Goal: Task Accomplishment & Management: Complete application form

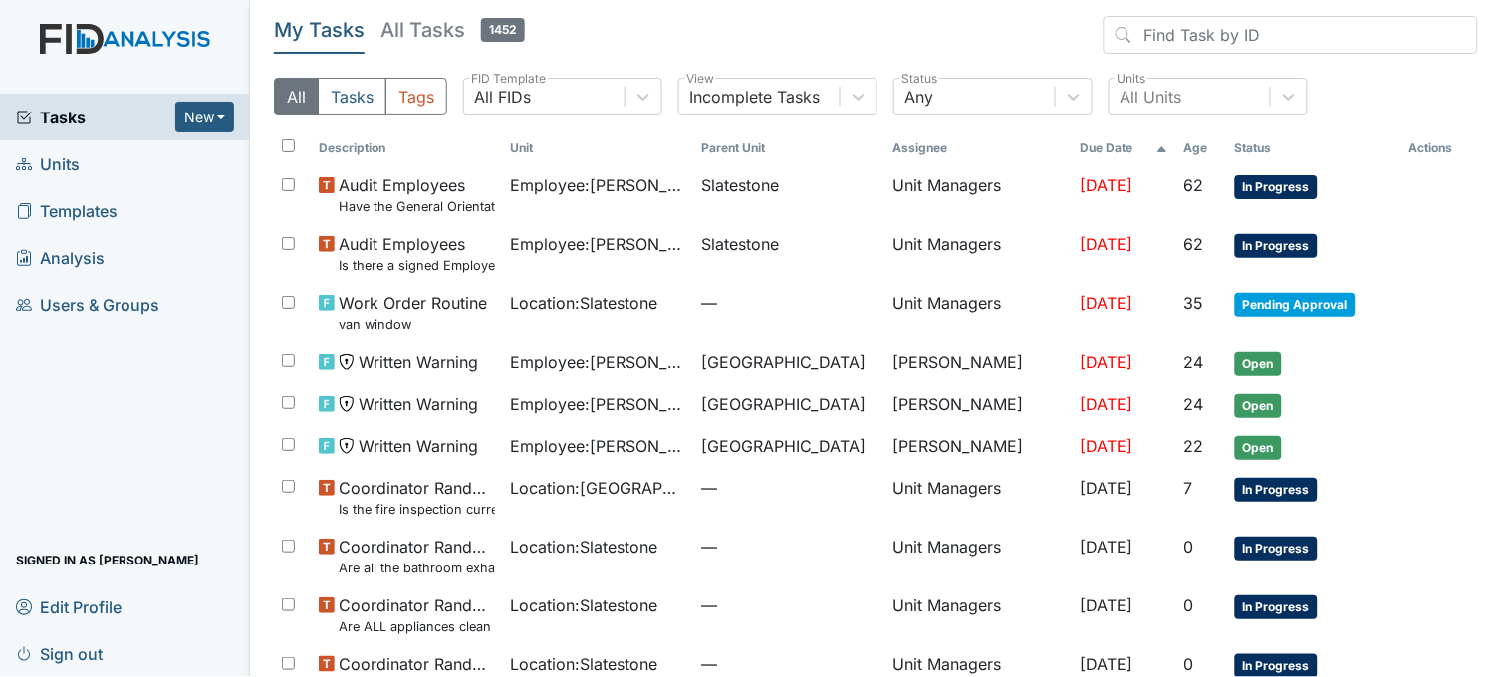
click at [130, 155] on link "Units" at bounding box center [125, 163] width 250 height 47
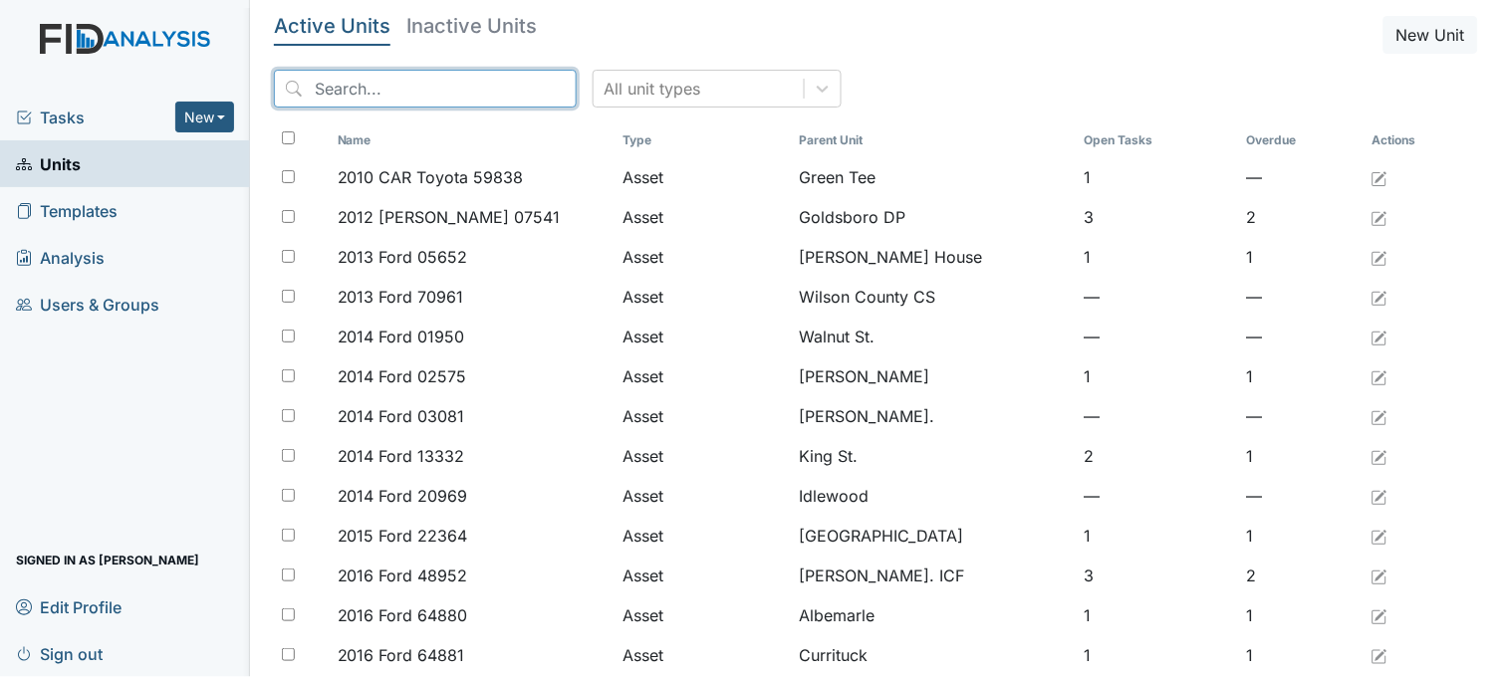
click at [374, 81] on input "search" at bounding box center [425, 89] width 303 height 38
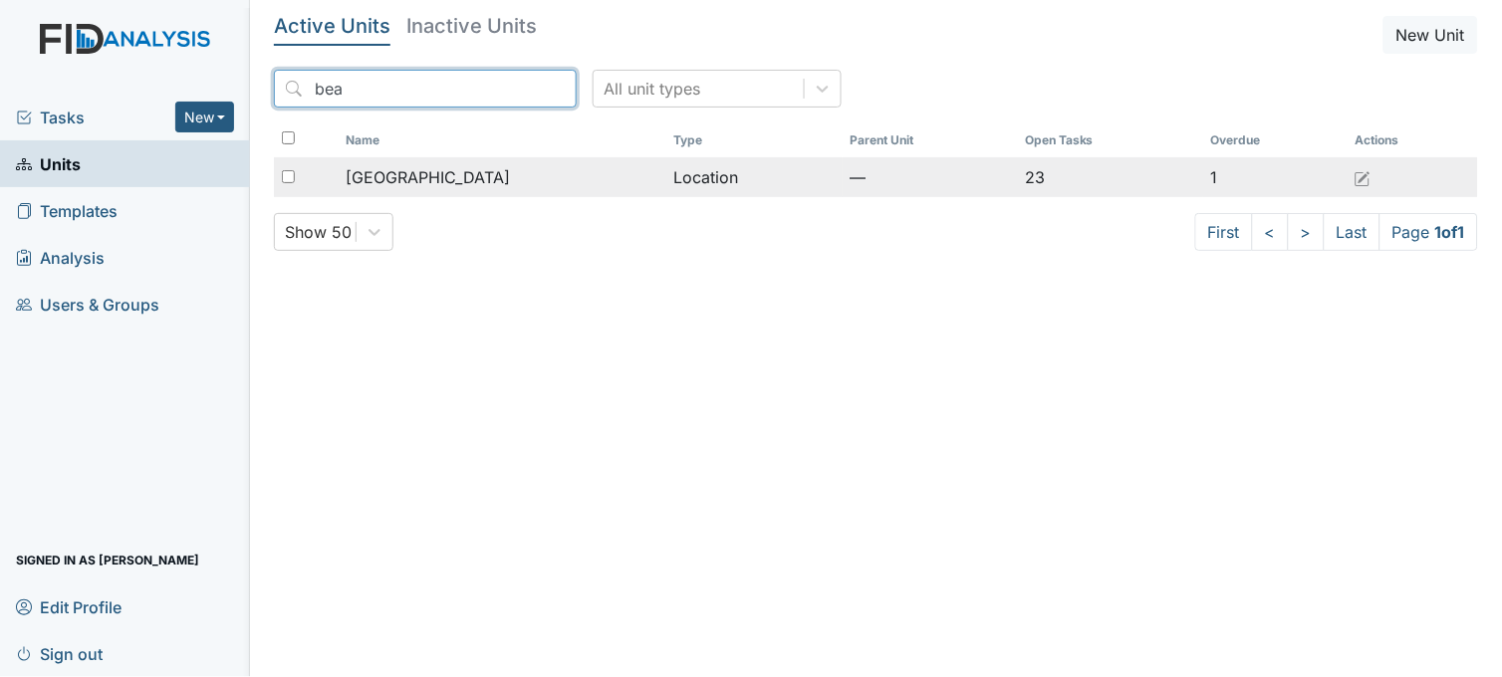
type input "bea"
click at [422, 174] on span "[GEOGRAPHIC_DATA]" at bounding box center [428, 177] width 164 height 24
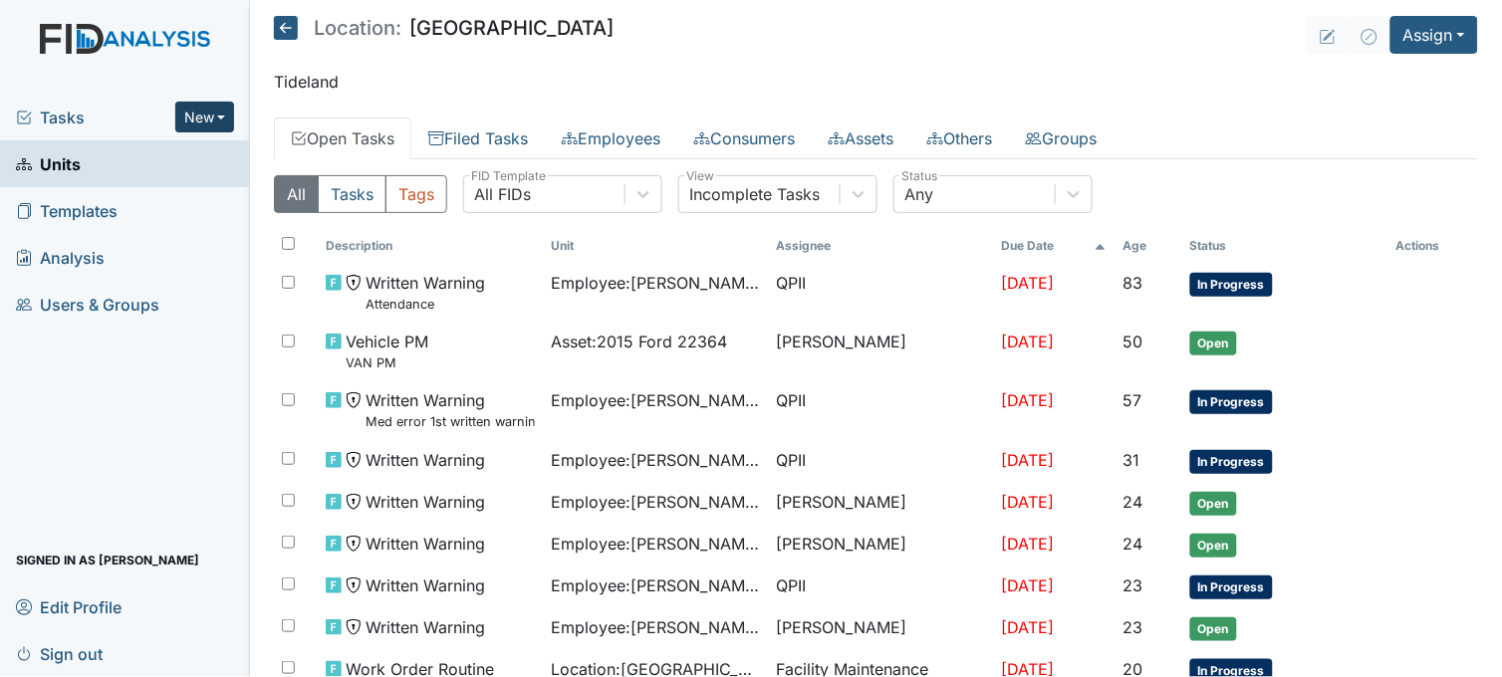
click at [215, 127] on button "New" at bounding box center [205, 117] width 60 height 31
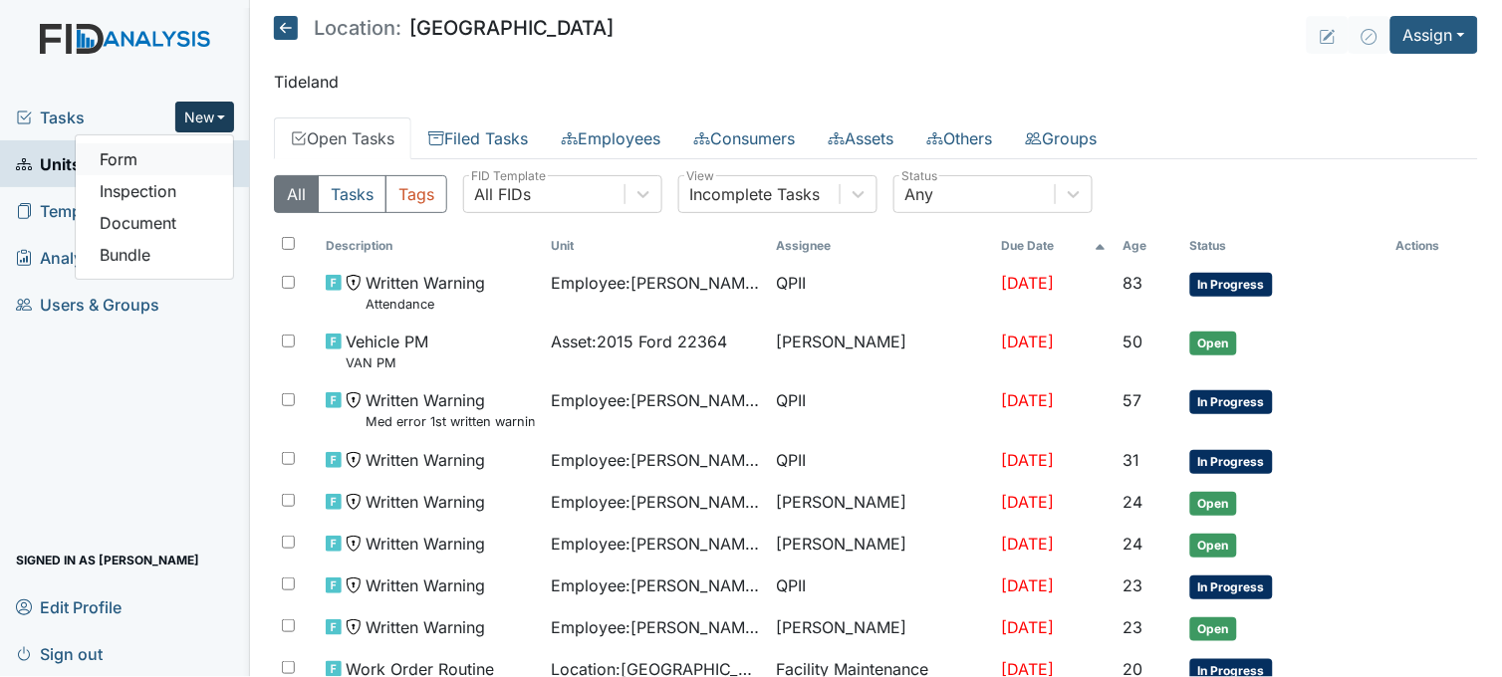
click at [202, 165] on link "Form" at bounding box center [154, 159] width 157 height 32
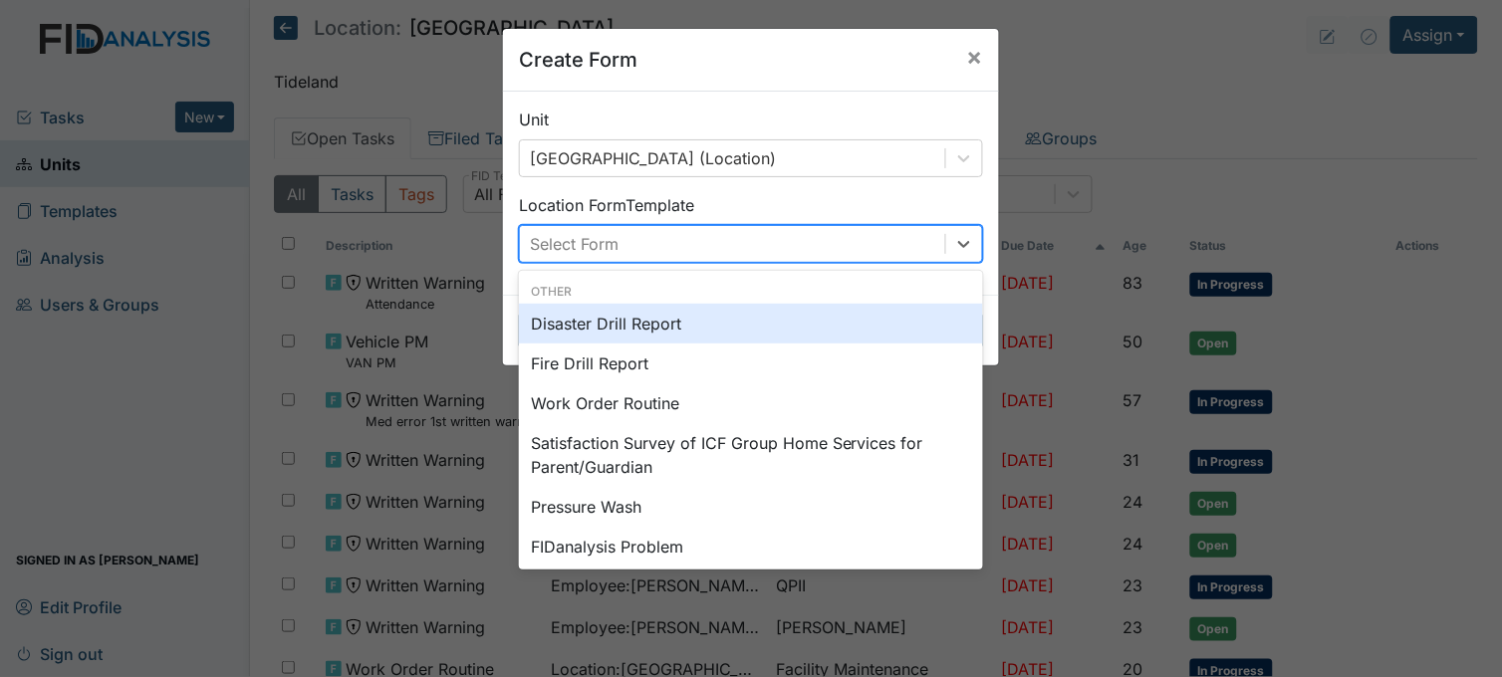
click at [695, 243] on div "Select Form" at bounding box center [732, 244] width 425 height 36
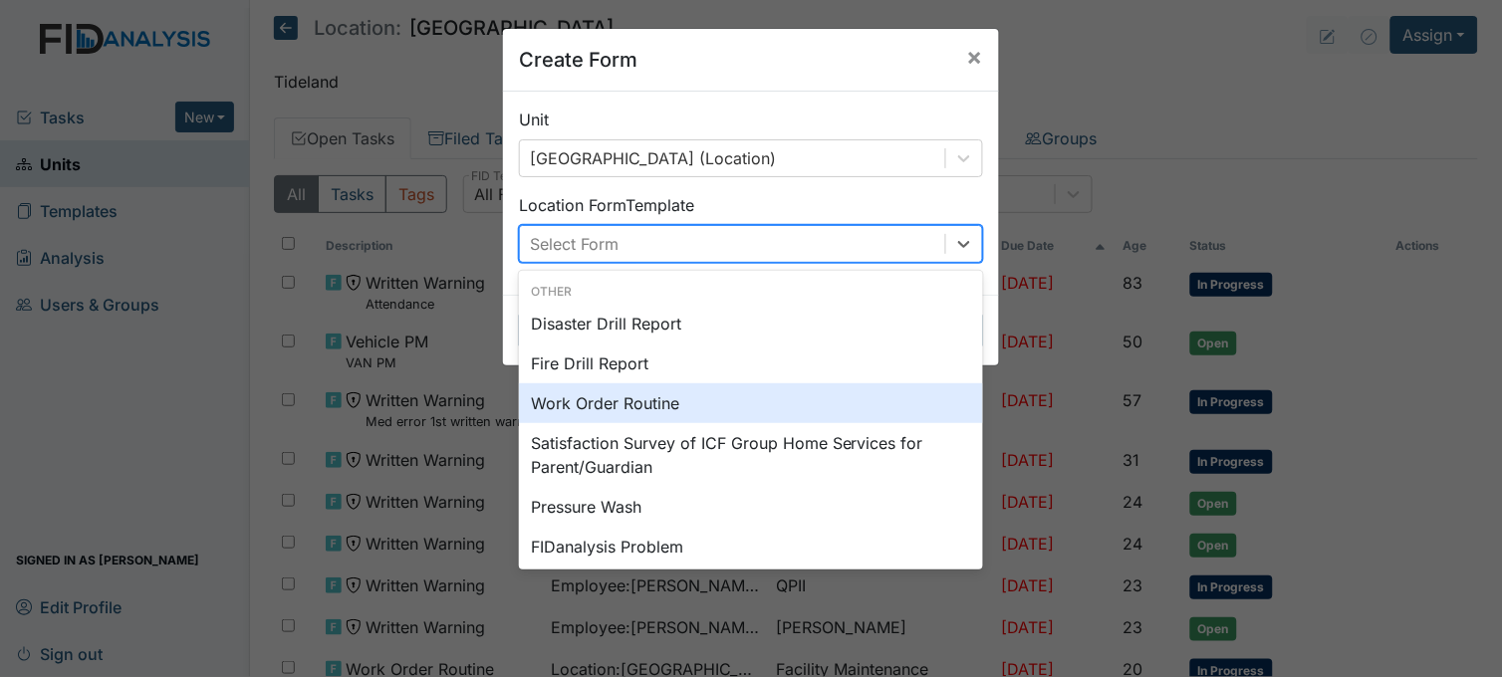
click at [643, 395] on div "Work Order Routine" at bounding box center [751, 403] width 464 height 40
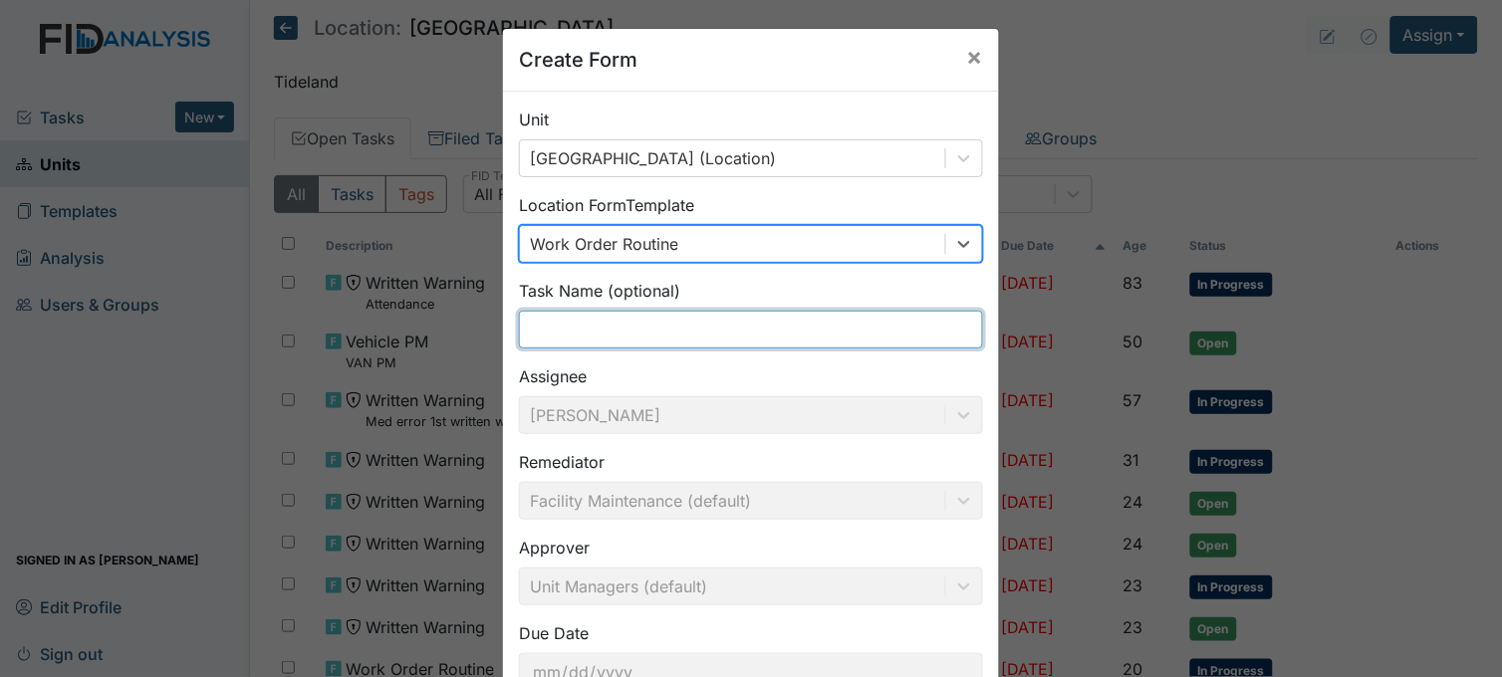
click at [662, 327] on input "text" at bounding box center [751, 330] width 464 height 38
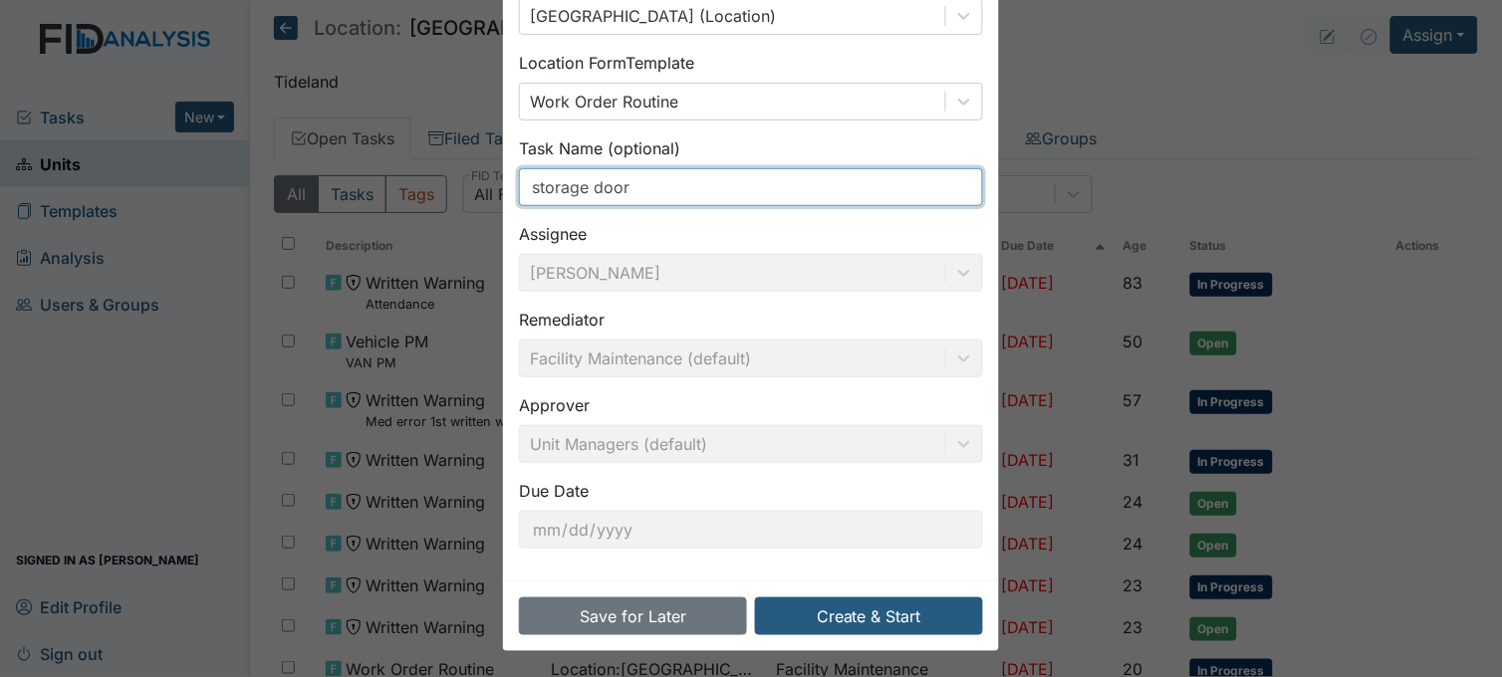
scroll to position [146, 0]
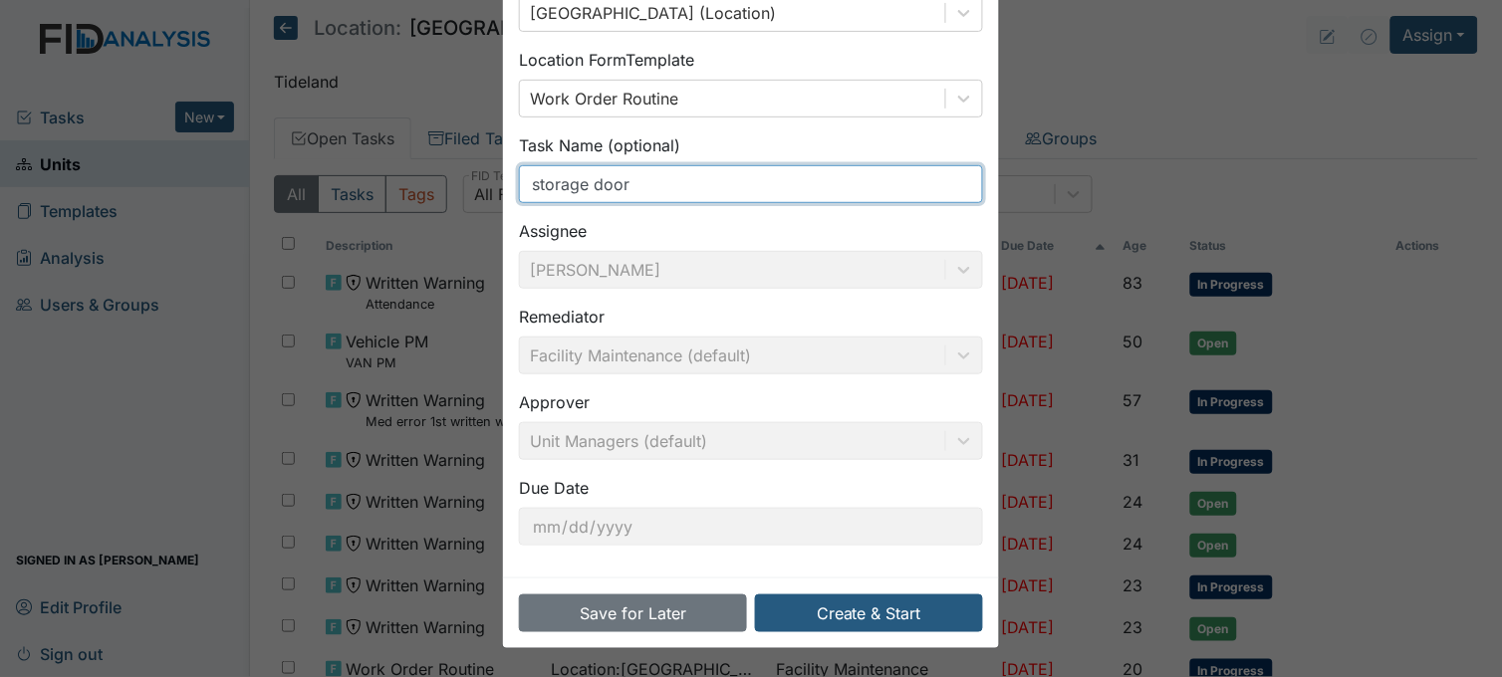
click at [522, 179] on input "storage door" at bounding box center [751, 184] width 464 height 38
type input "outside storage door"
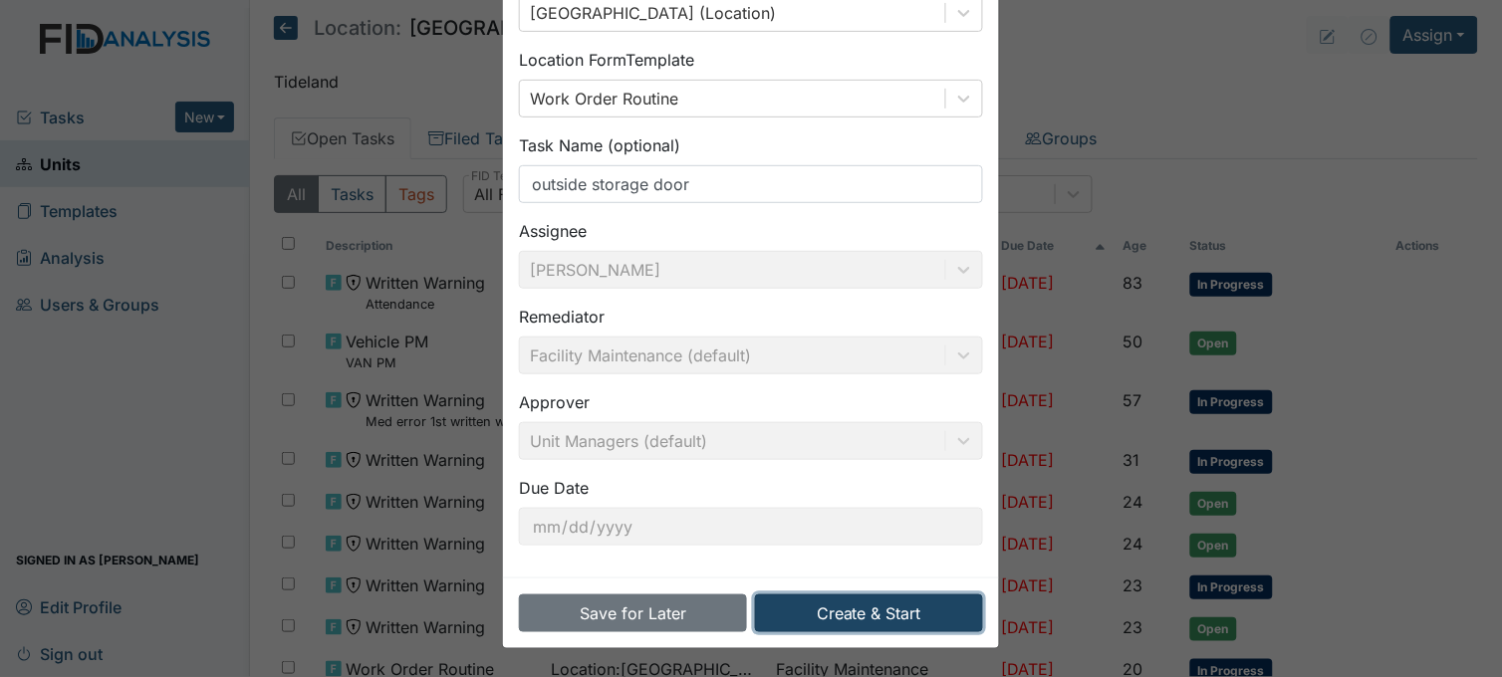
click at [914, 611] on button "Create & Start" at bounding box center [869, 614] width 228 height 38
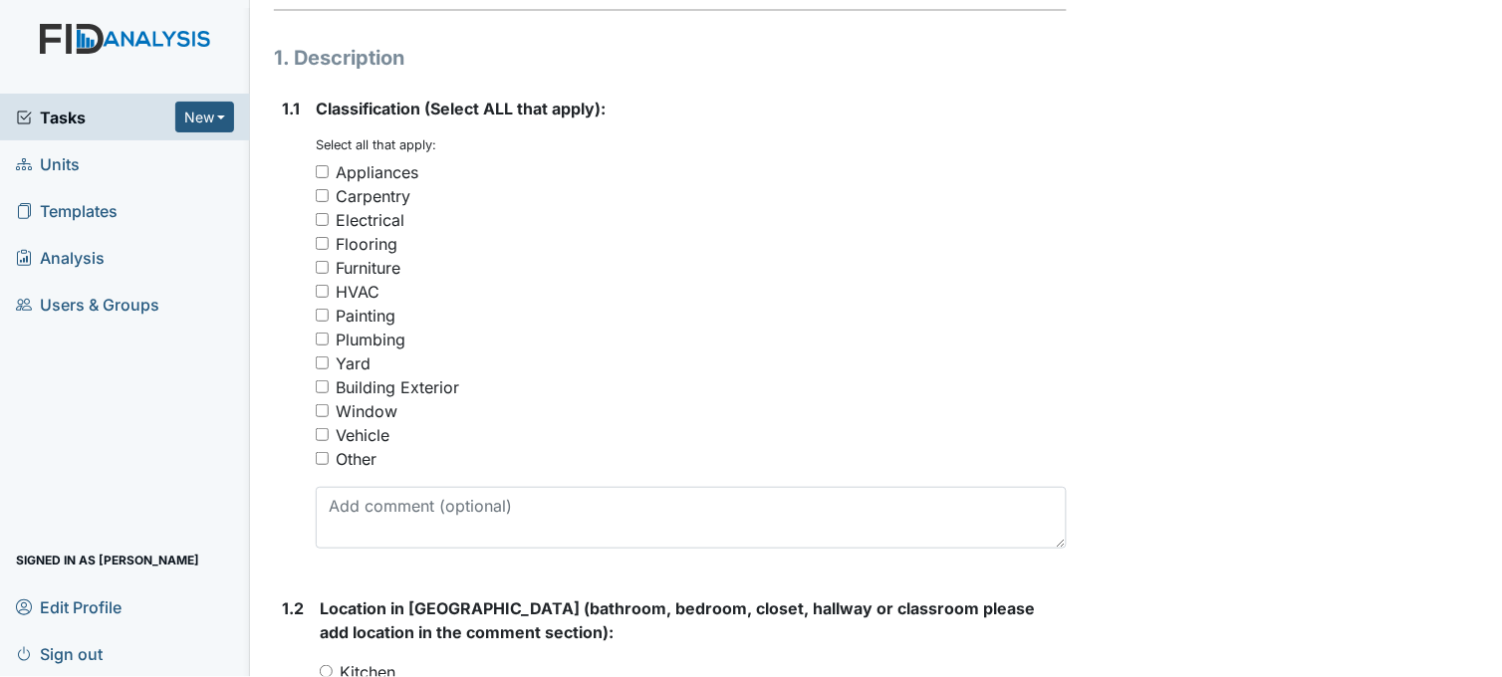
scroll to position [442, 0]
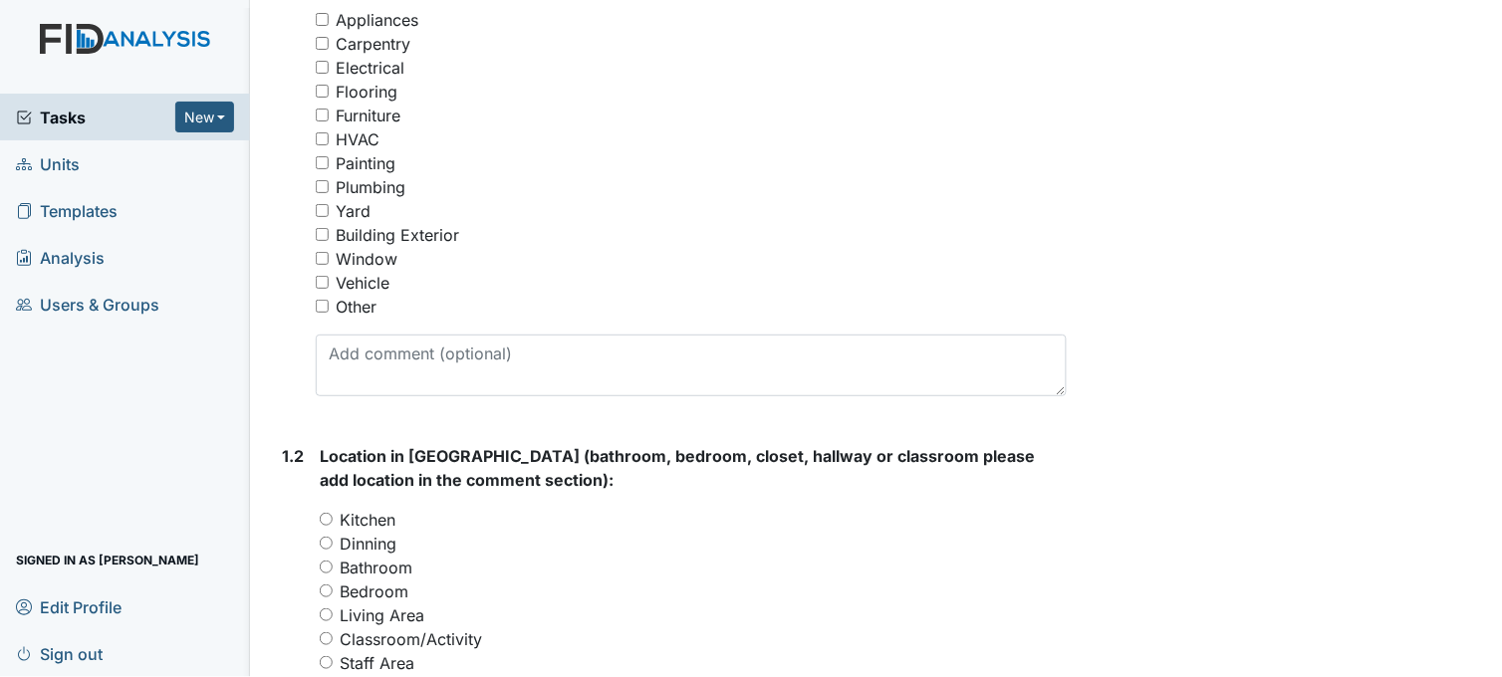
click at [321, 234] on input "Building Exterior" at bounding box center [322, 234] width 13 height 13
checkbox input "true"
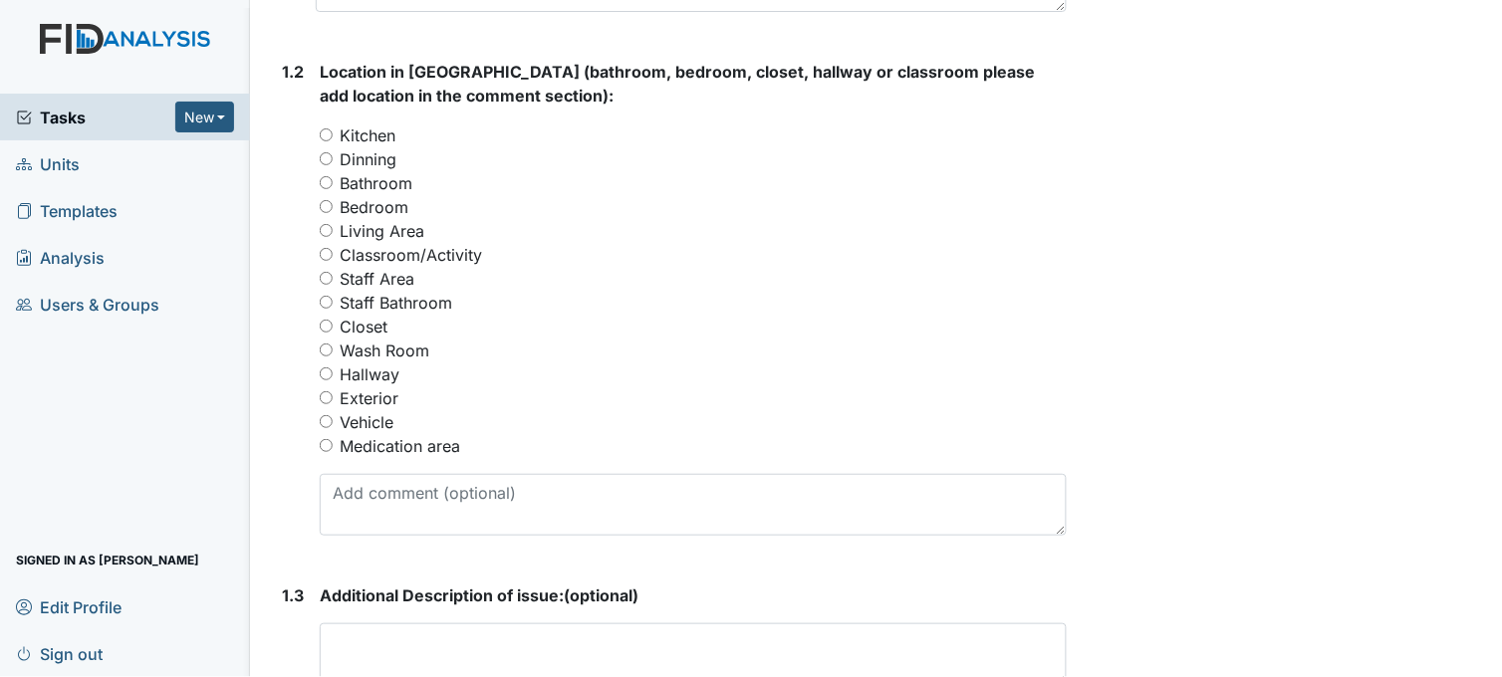
scroll to position [885, 0]
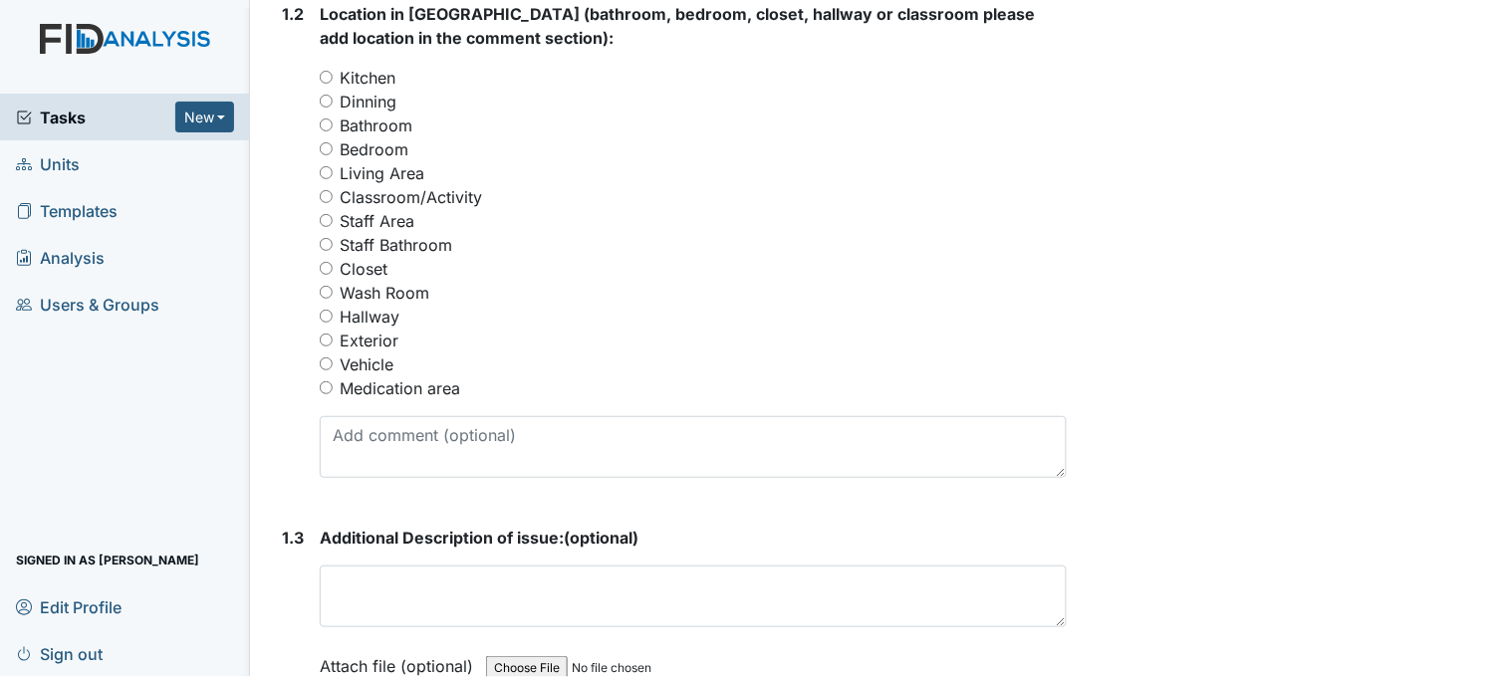
click at [325, 337] on input "Exterior" at bounding box center [326, 340] width 13 height 13
radio input "true"
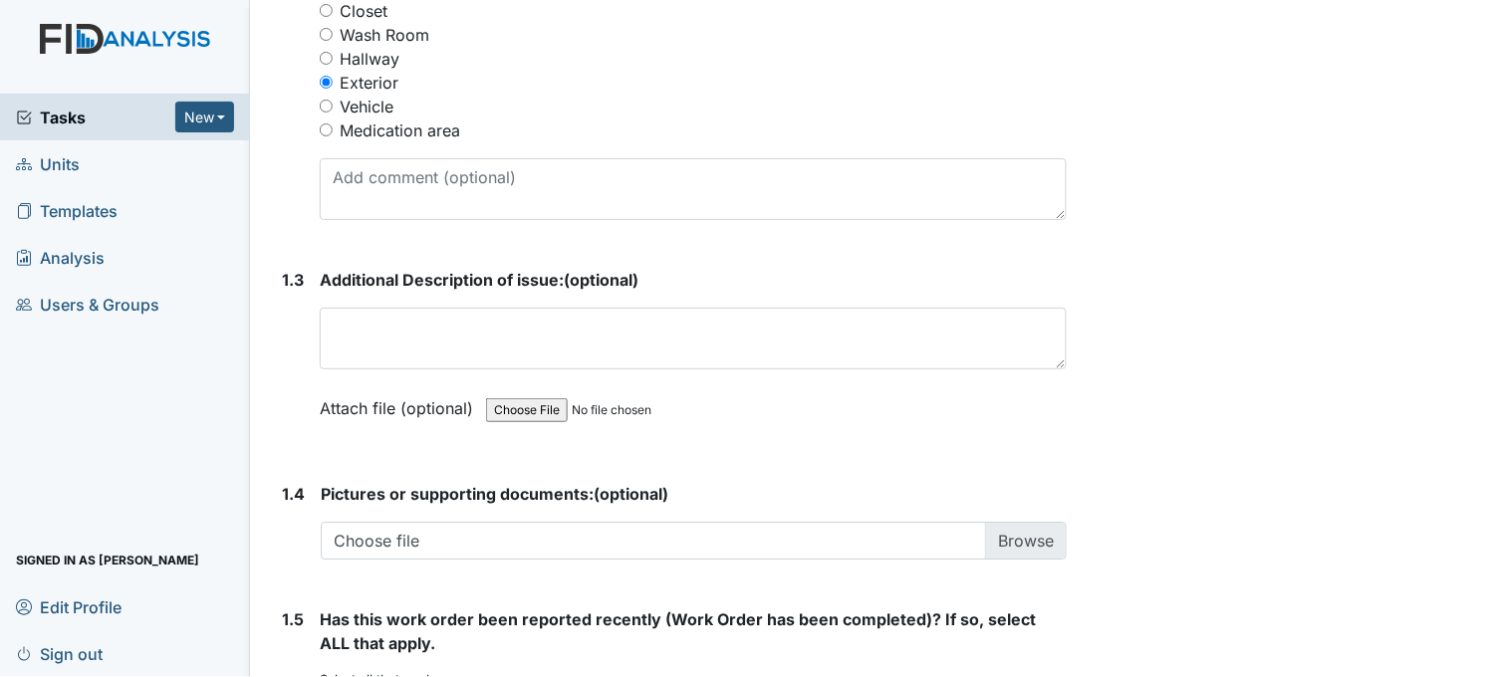
scroll to position [1217, 0]
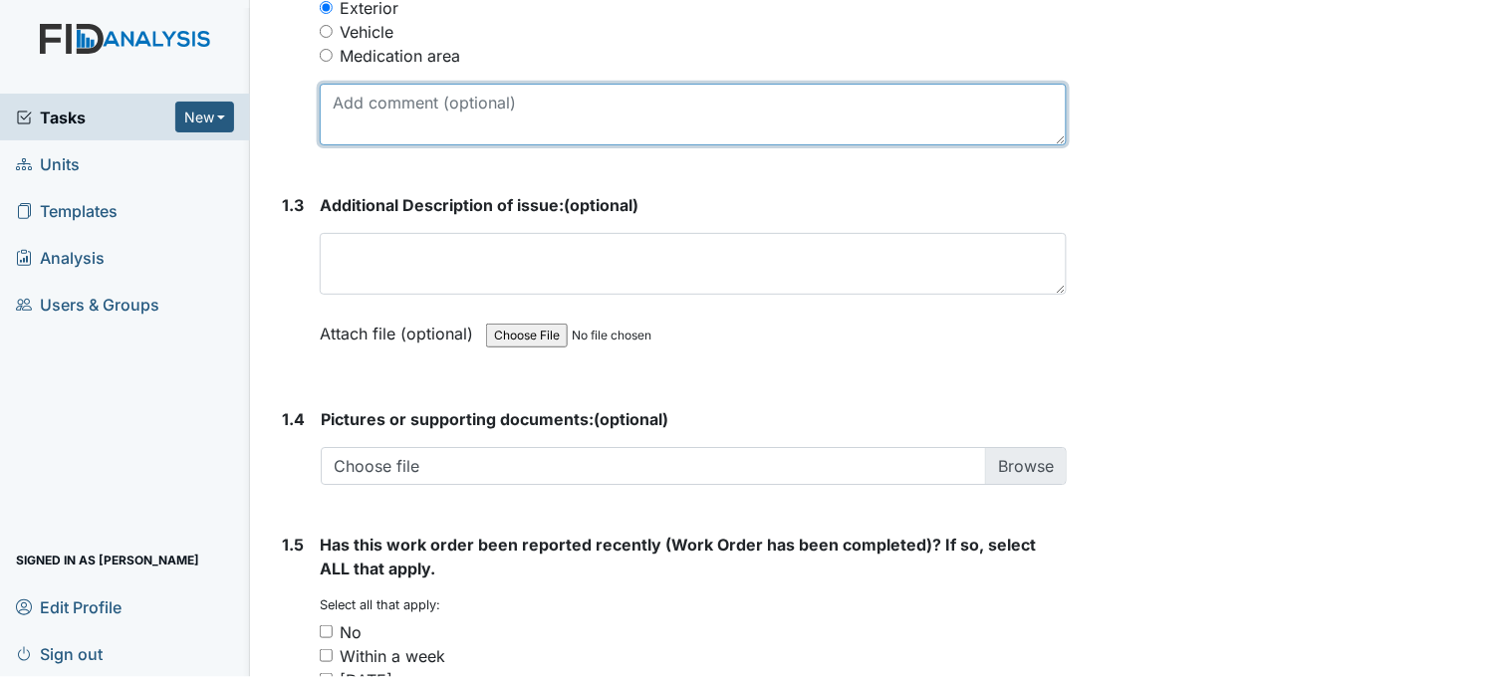
click at [560, 107] on textarea at bounding box center [693, 115] width 747 height 62
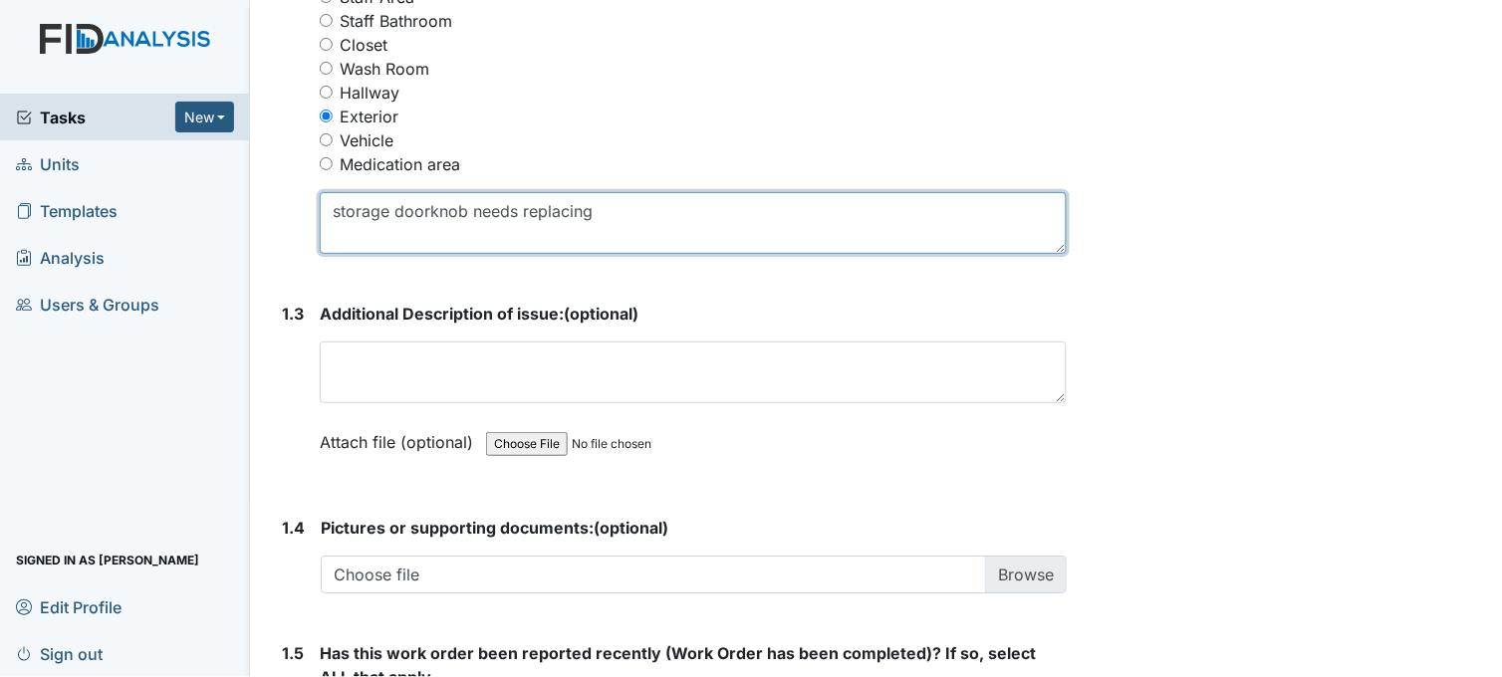
scroll to position [1107, 0]
type textarea "storage doorknob needs replacing"
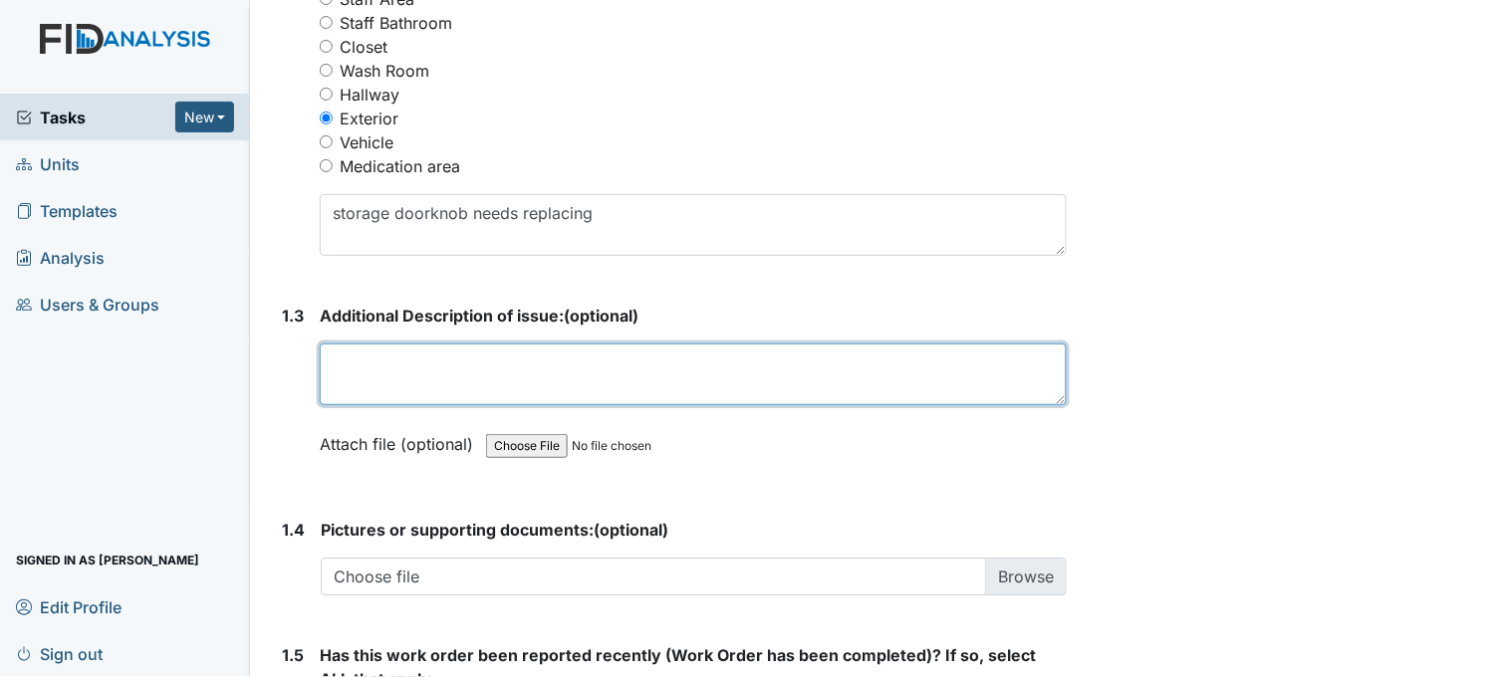
click at [398, 377] on textarea at bounding box center [693, 375] width 747 height 62
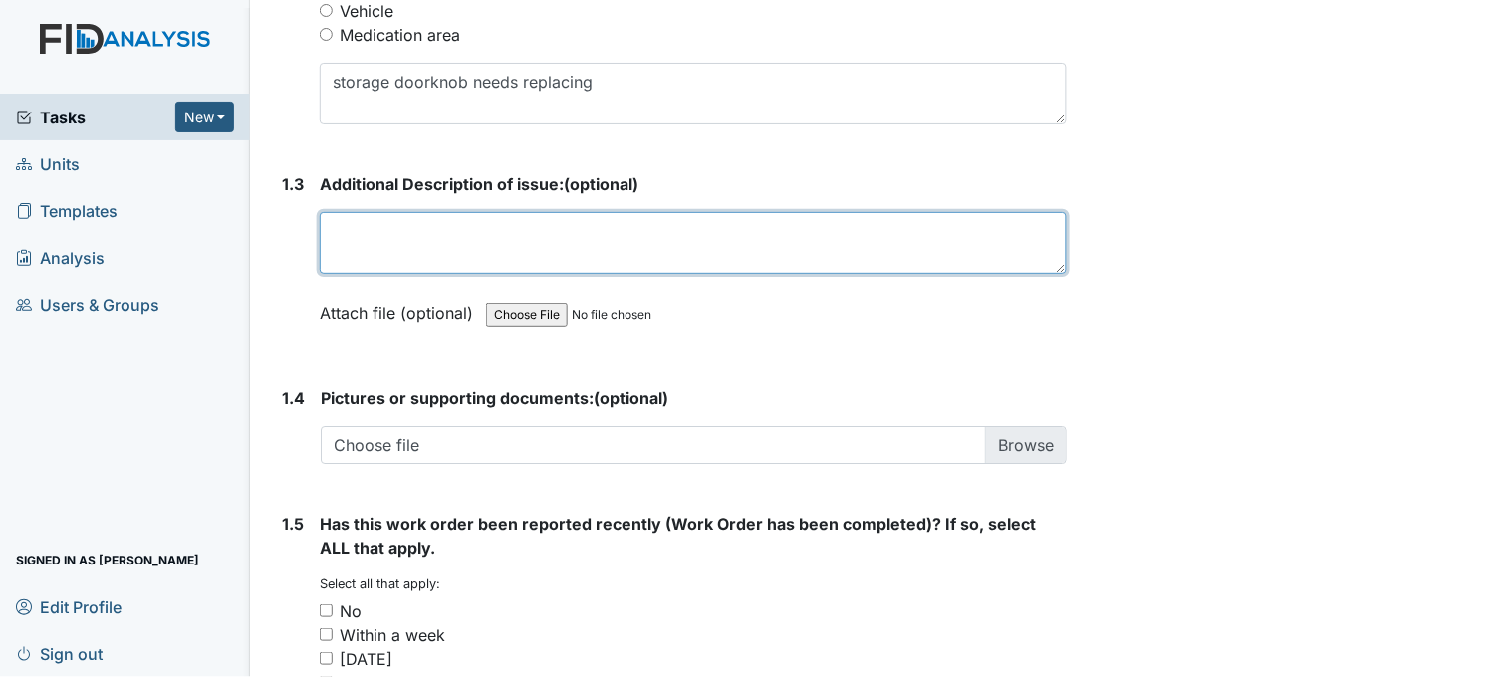
scroll to position [1506, 0]
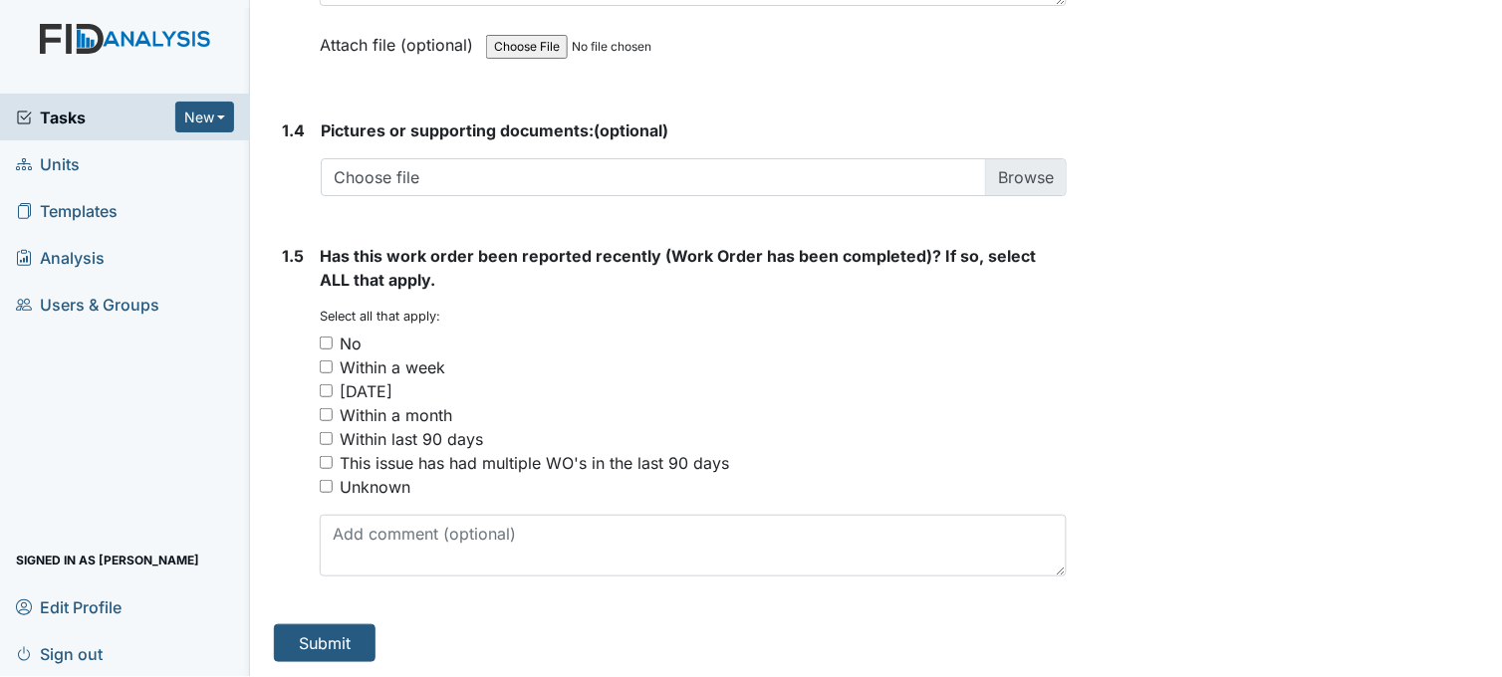
click at [326, 340] on input "No" at bounding box center [326, 343] width 13 height 13
checkbox input "true"
click at [320, 639] on button "Submit" at bounding box center [325, 644] width 102 height 38
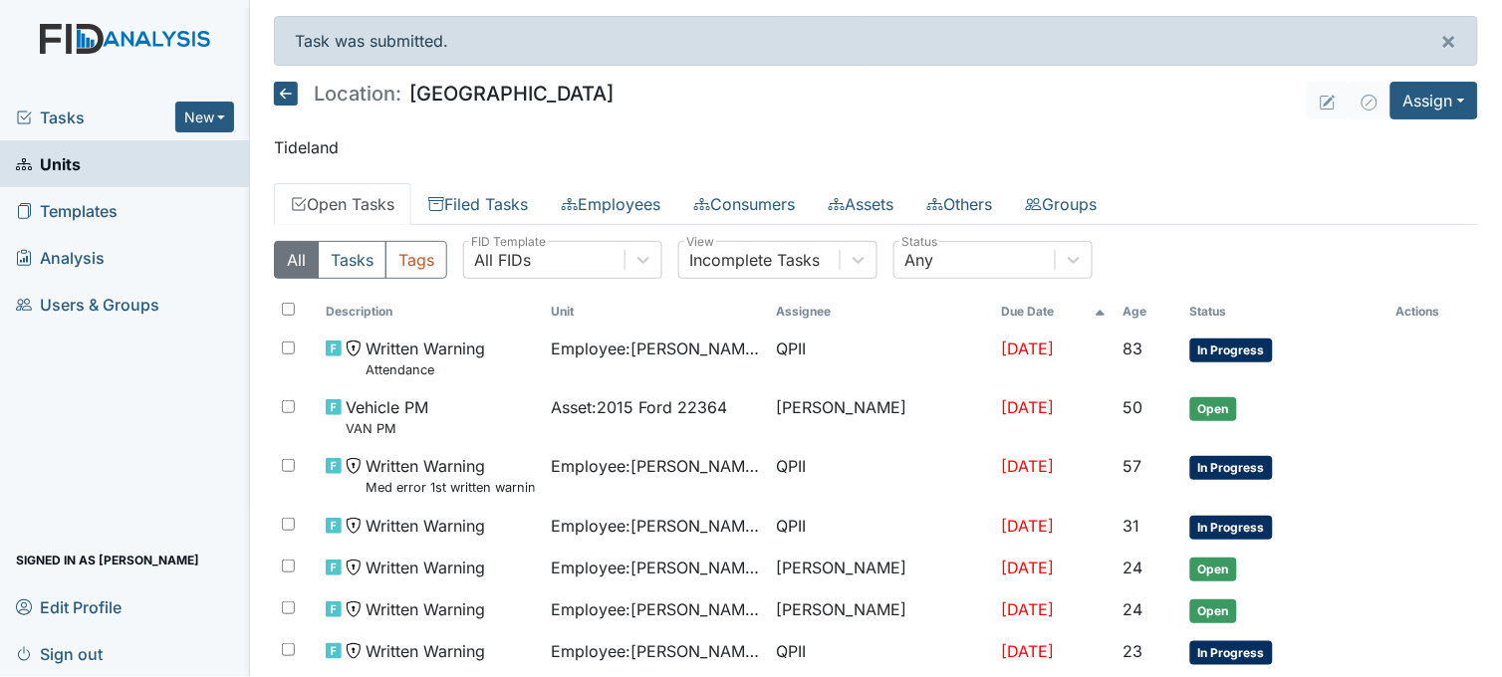
click at [60, 113] on span "Tasks" at bounding box center [95, 118] width 159 height 24
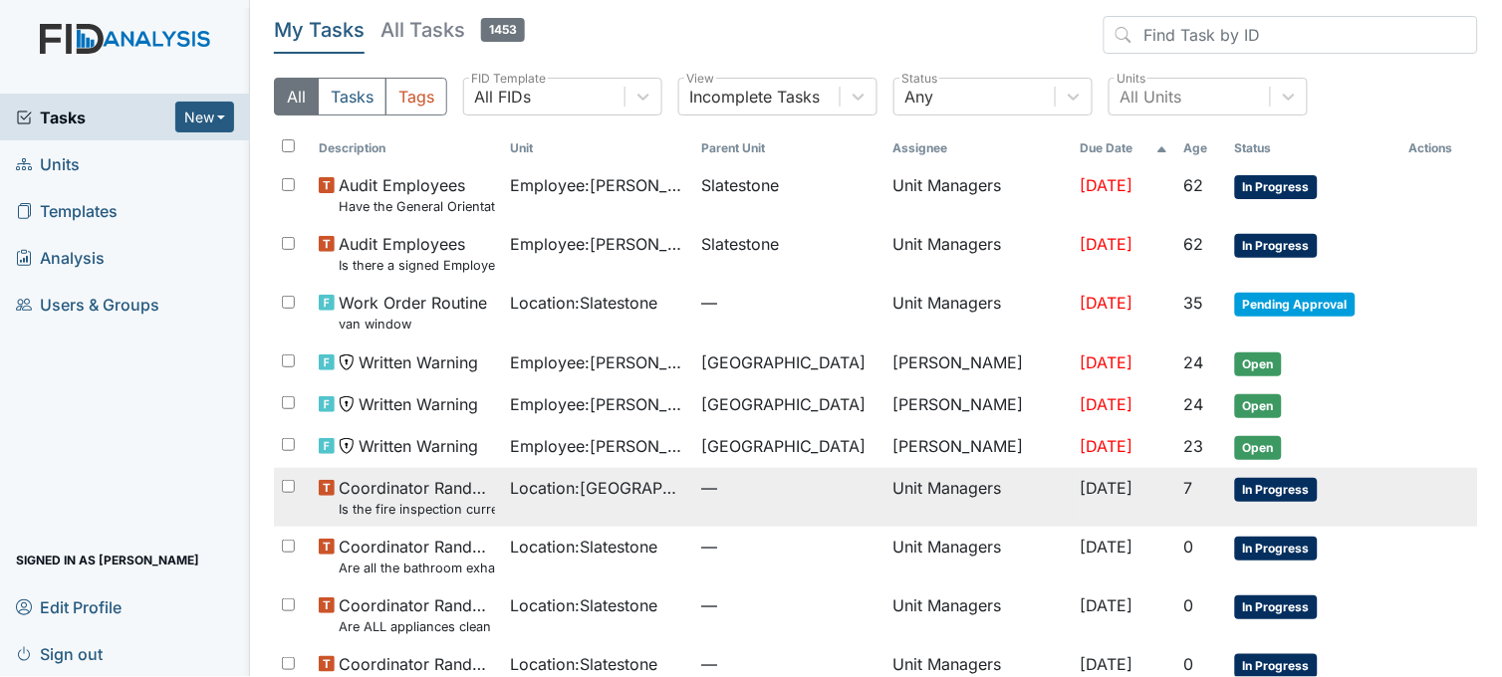
scroll to position [292, 0]
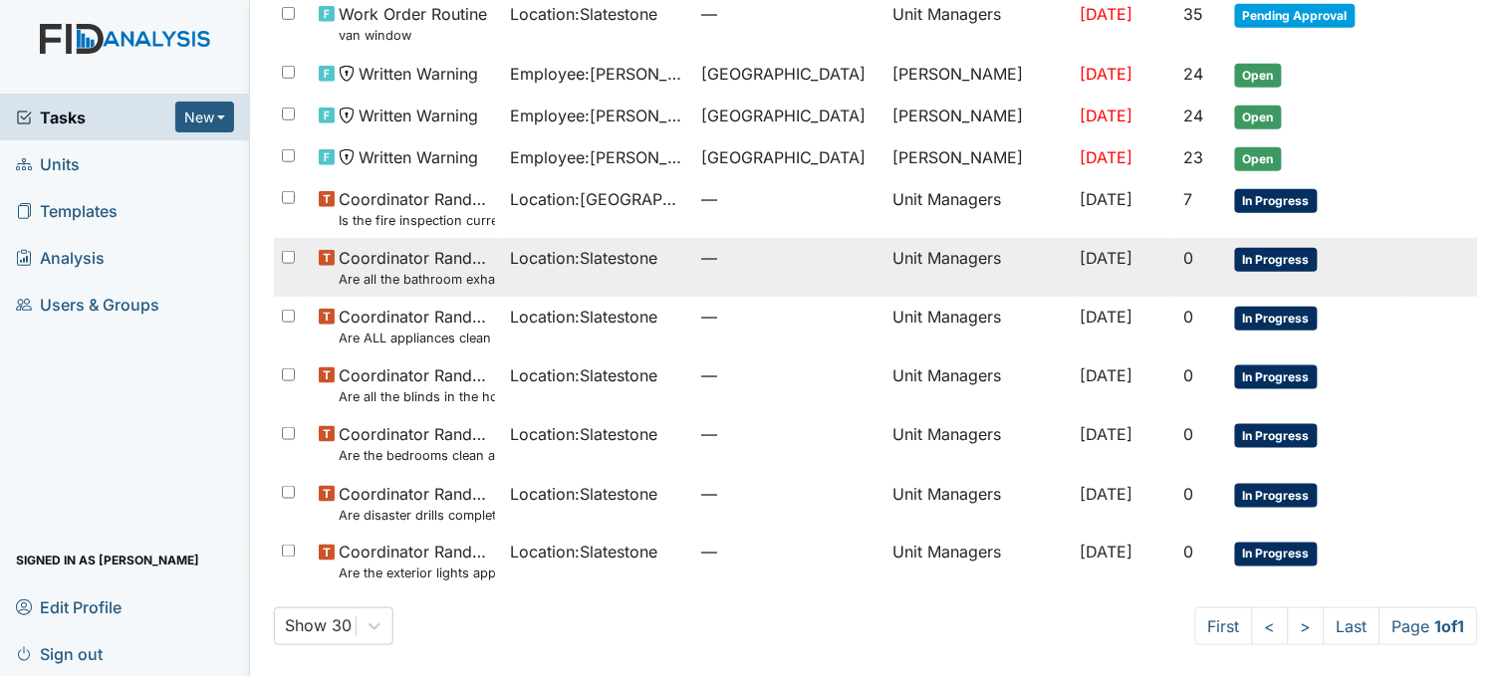
click at [528, 271] on td "Location : Slatestone" at bounding box center [598, 267] width 191 height 59
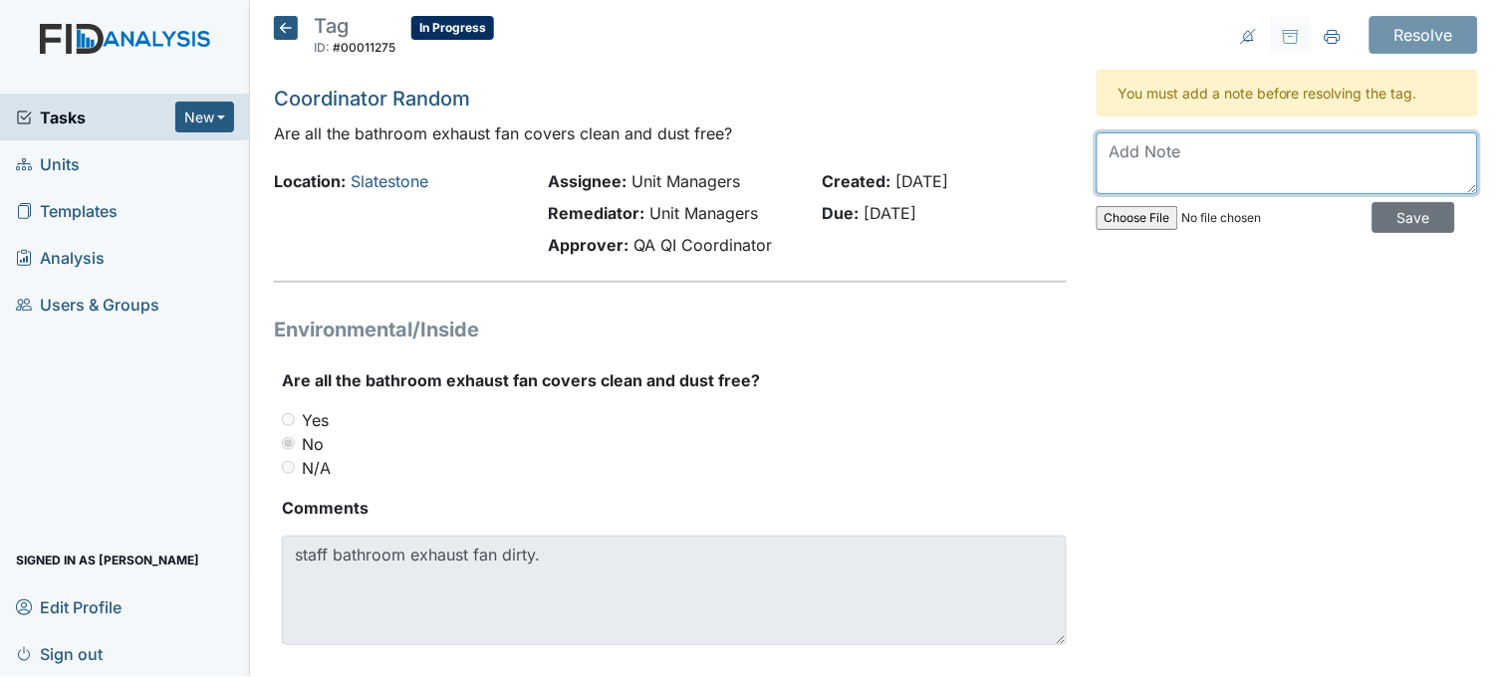
click at [1133, 170] on textarea at bounding box center [1288, 163] width 382 height 62
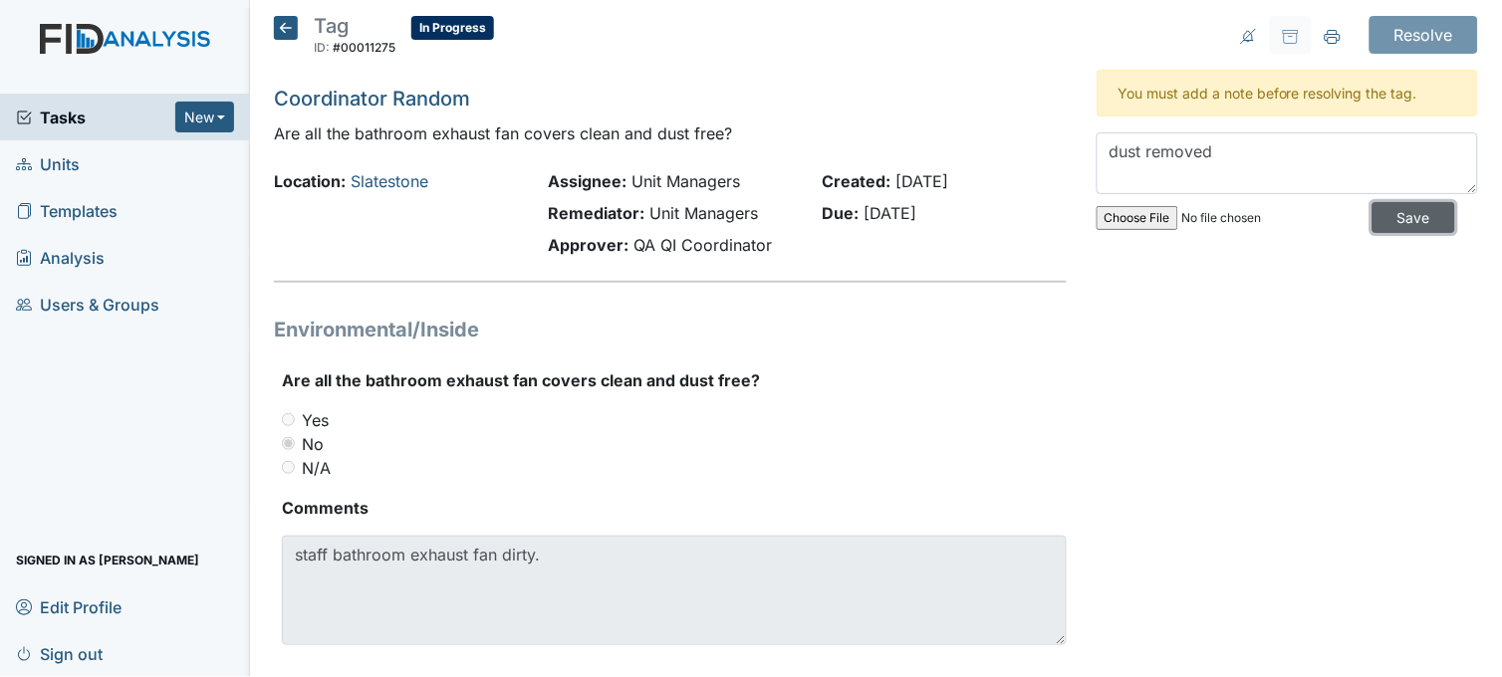
drag, startPoint x: 1358, startPoint y: 209, endPoint x: 1178, endPoint y: 263, distance: 187.2
click at [1178, 263] on div "Resolve Archive Task × Are you sure you want to archive this task? It will appe…" at bounding box center [1287, 354] width 411 height 677
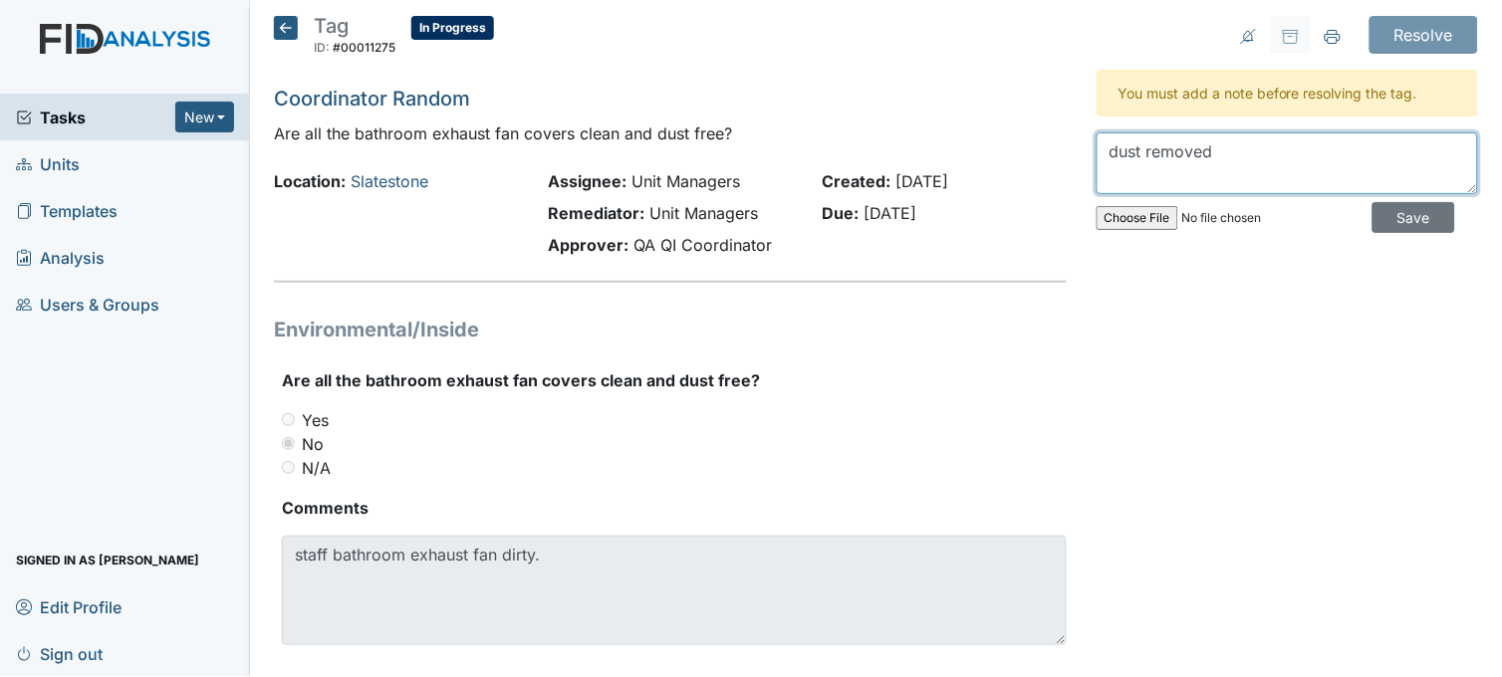
click at [1141, 155] on textarea "dust removed" at bounding box center [1288, 163] width 382 height 62
drag, startPoint x: 1208, startPoint y: 151, endPoint x: 1081, endPoint y: 145, distance: 127.6
click at [1082, 145] on div "Resolve Archive Task × Are you sure you want to archive this task? It will appe…" at bounding box center [1287, 354] width 411 height 677
type textarea "exhaust fan cleaned and dusted"
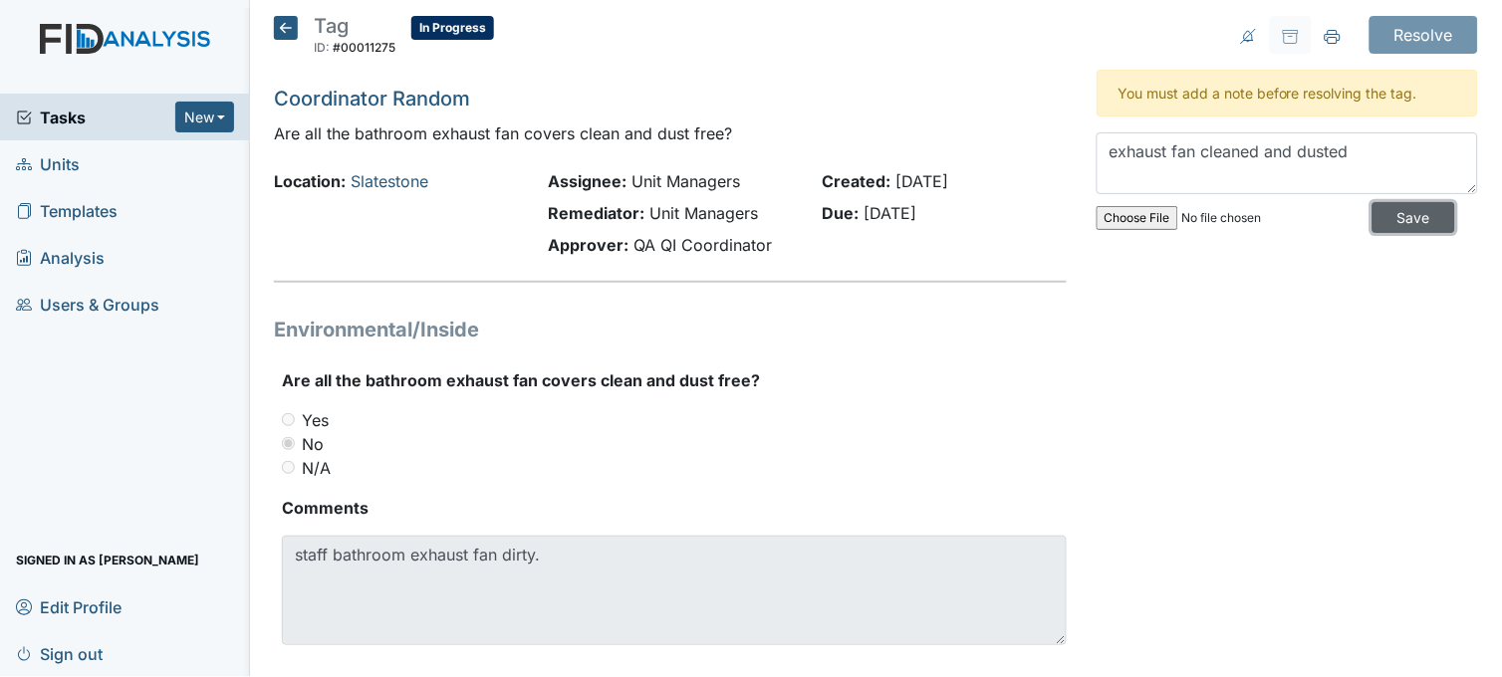
click at [1391, 214] on input "Save" at bounding box center [1414, 217] width 83 height 31
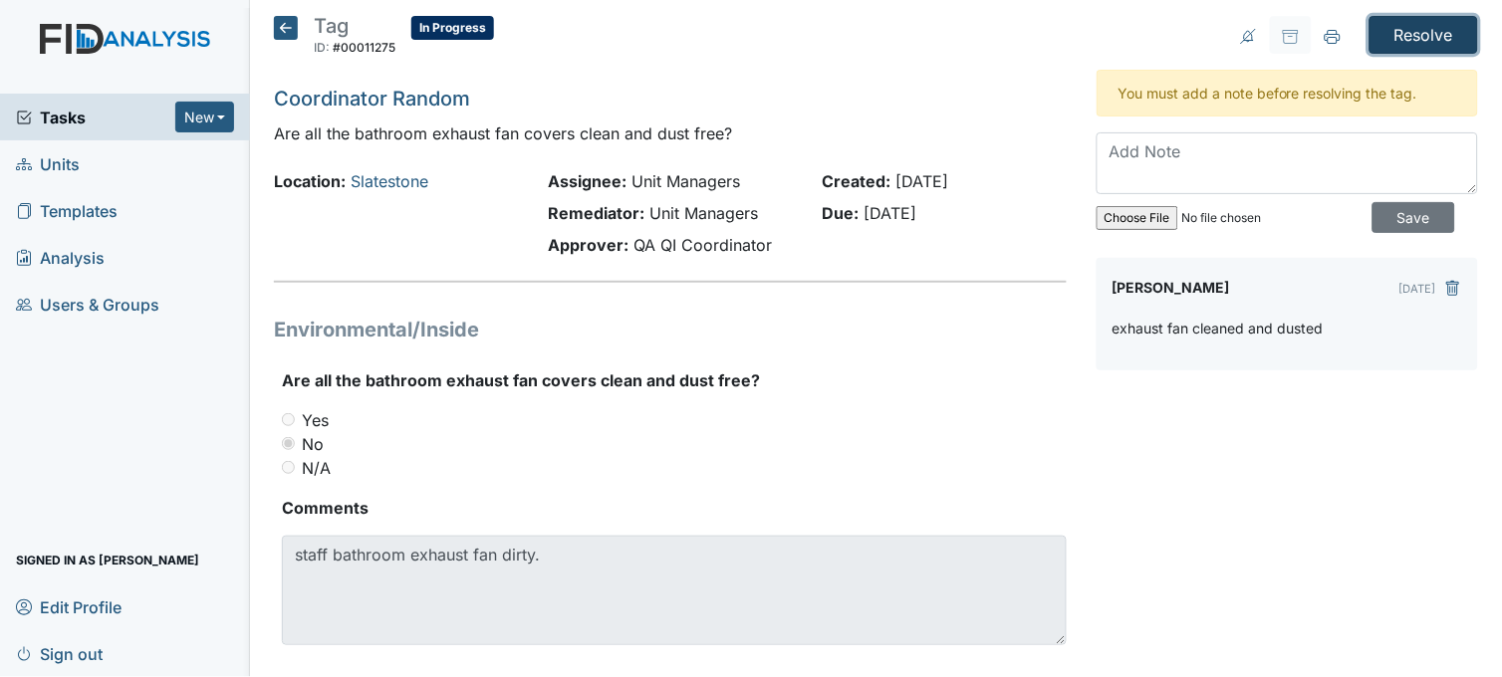
click at [1390, 31] on input "Resolve" at bounding box center [1424, 35] width 109 height 38
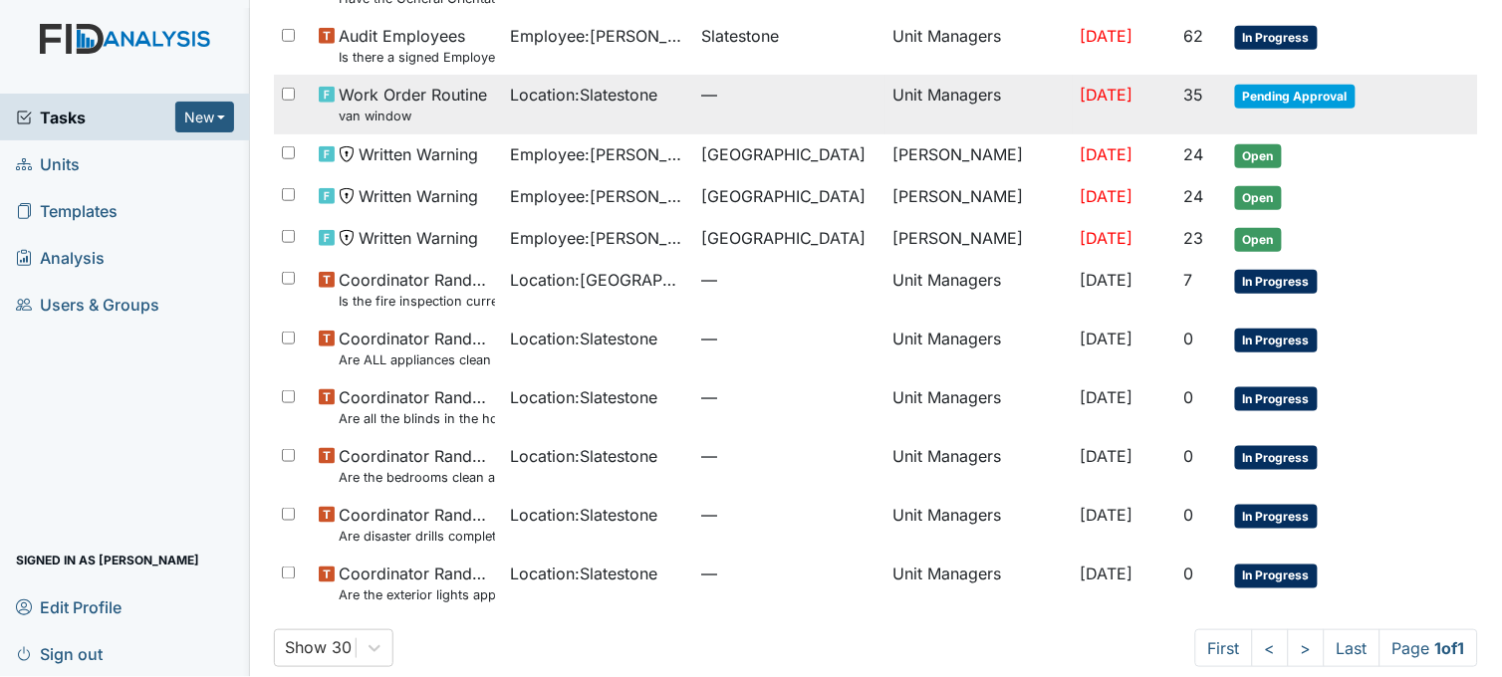
scroll to position [299, 0]
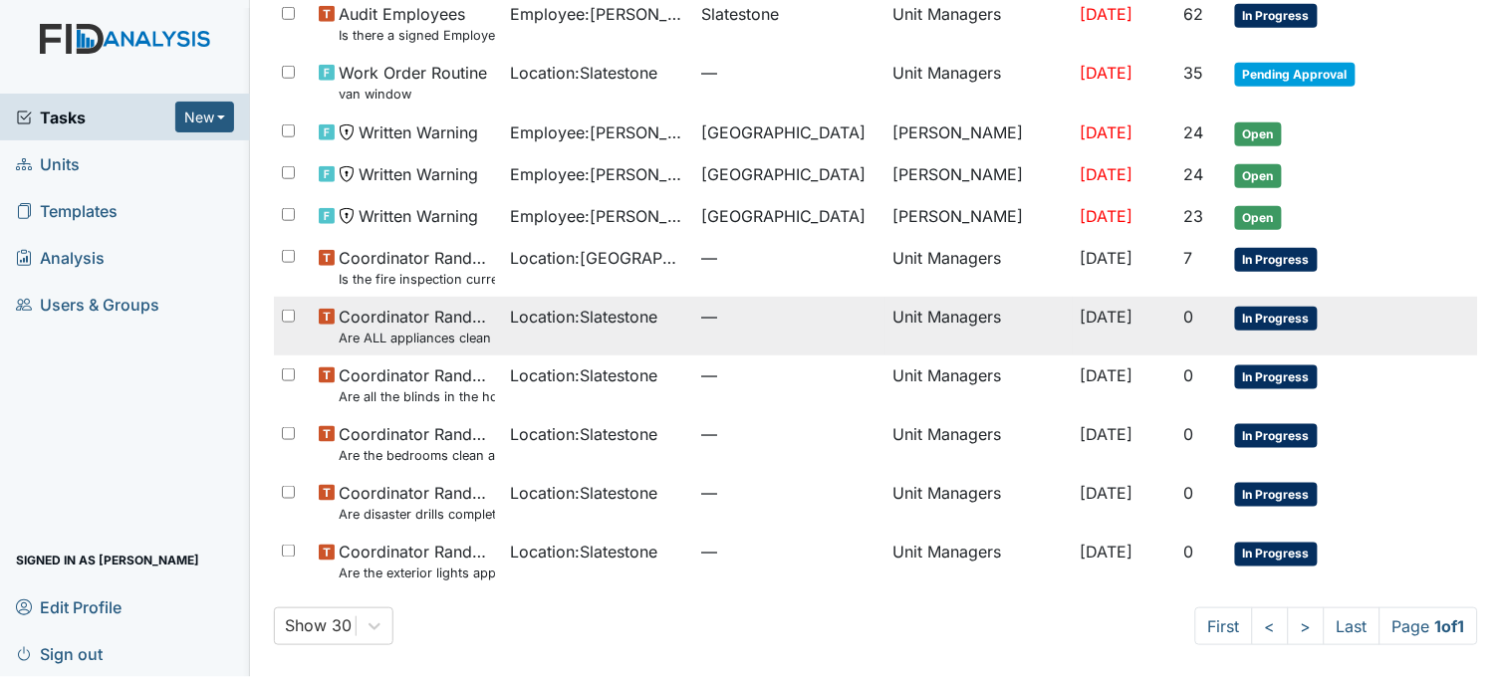
click at [584, 330] on td "Location : Slatestone" at bounding box center [598, 326] width 191 height 59
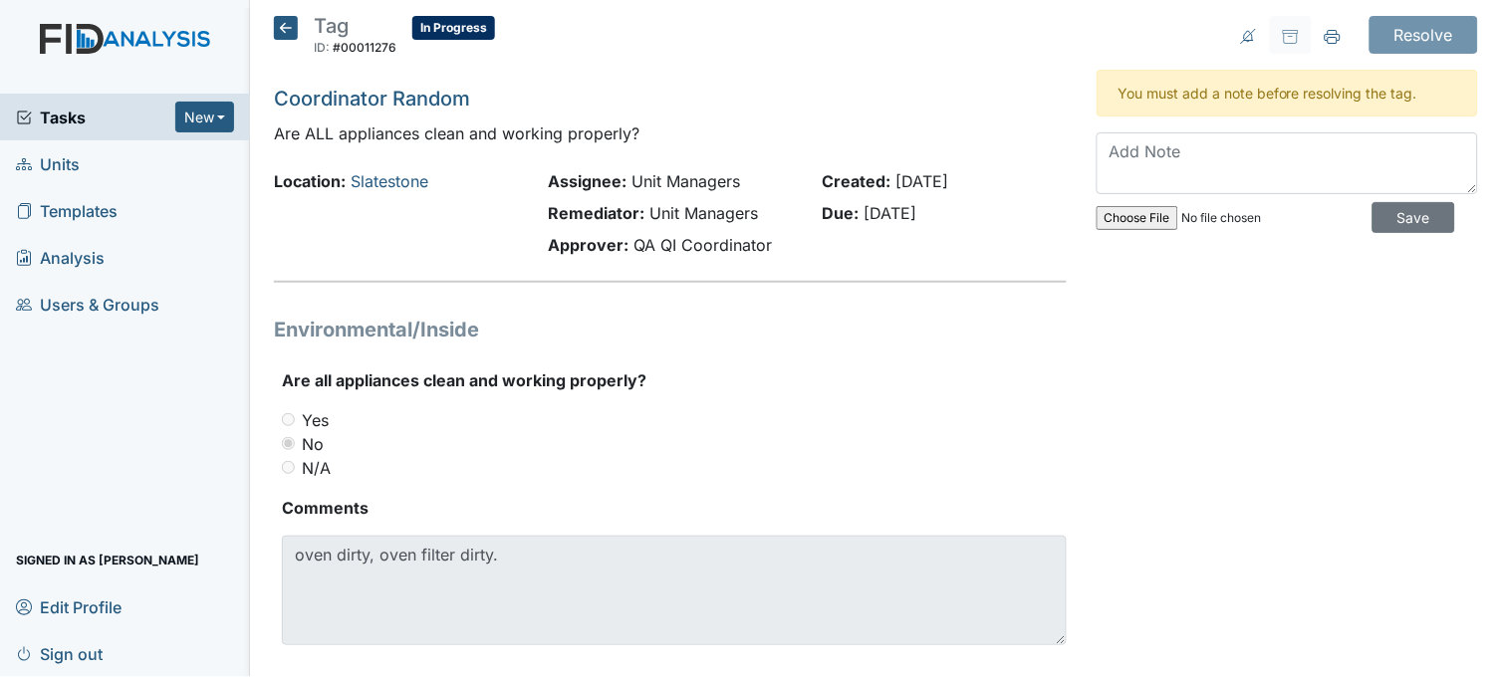
click at [281, 21] on icon at bounding box center [286, 28] width 24 height 24
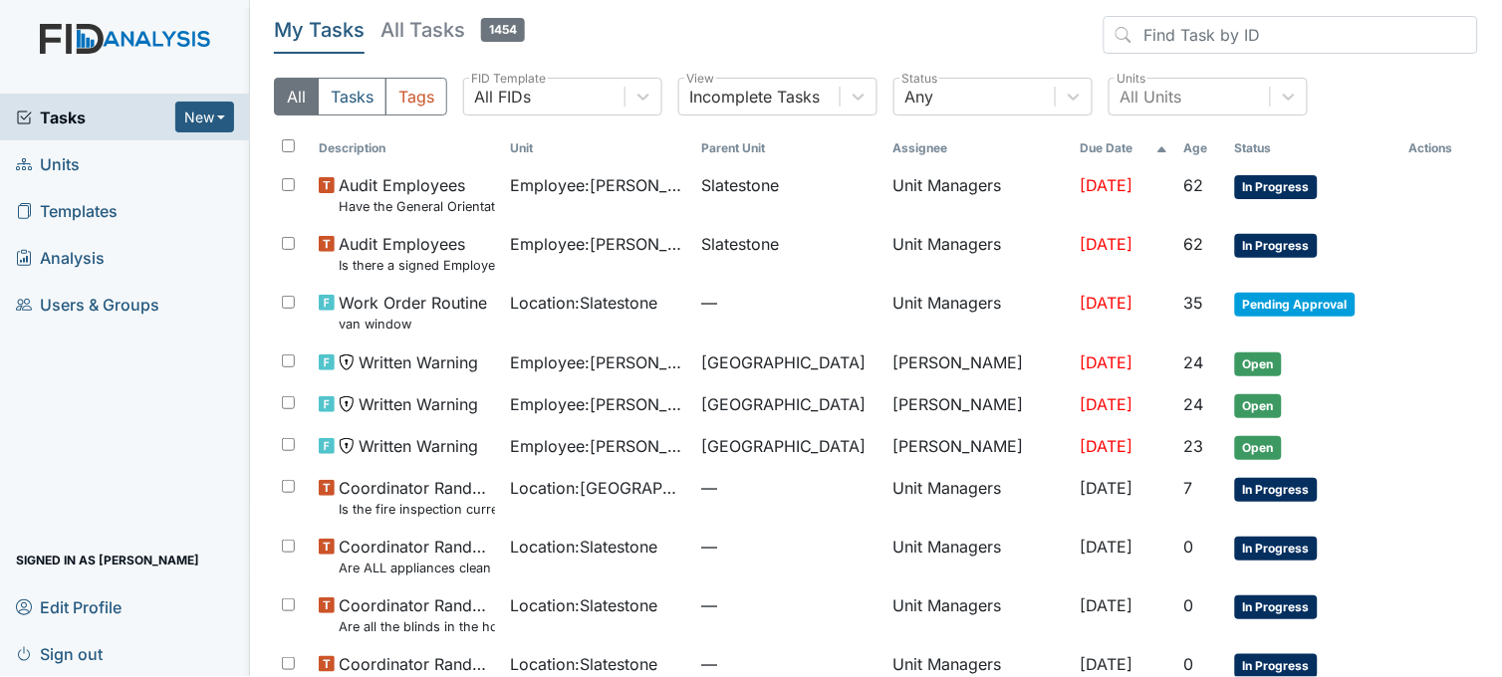
click at [83, 163] on link "Units" at bounding box center [125, 163] width 250 height 47
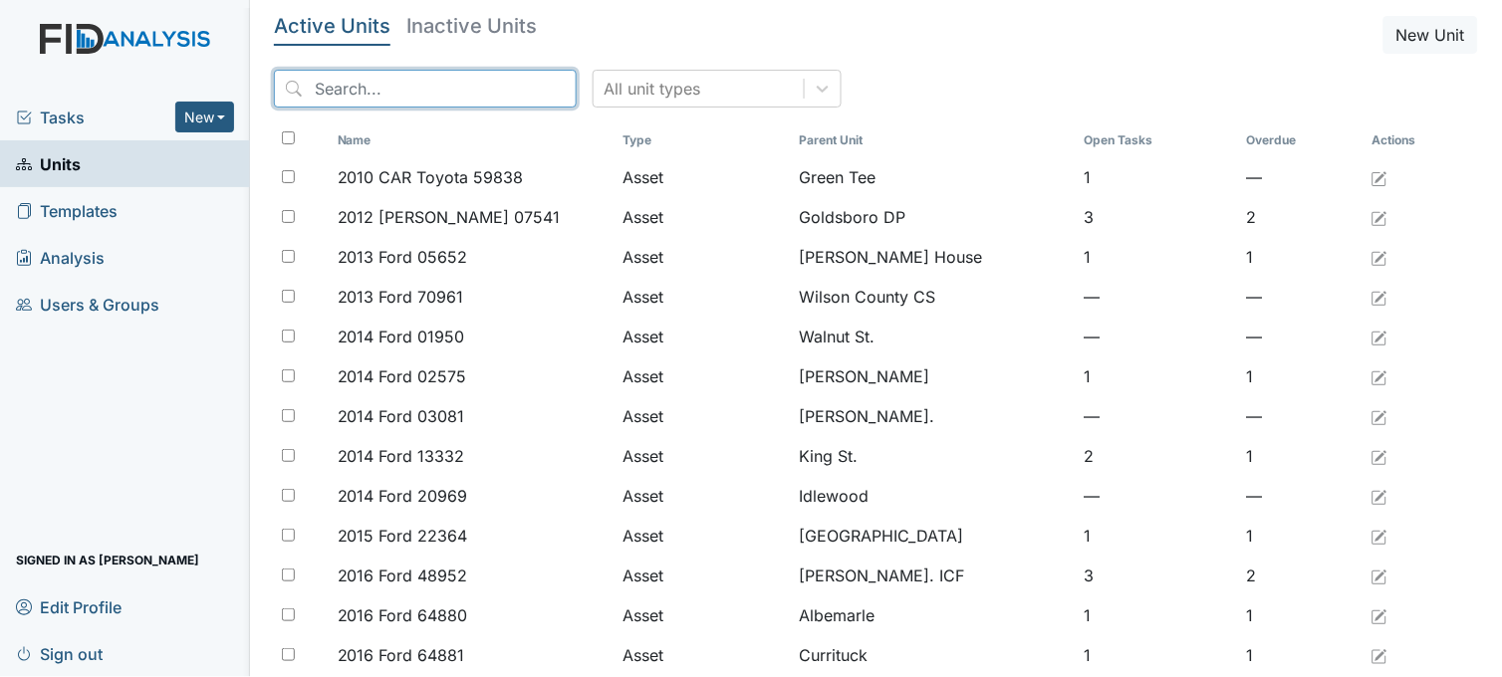
click at [334, 87] on input "search" at bounding box center [425, 89] width 303 height 38
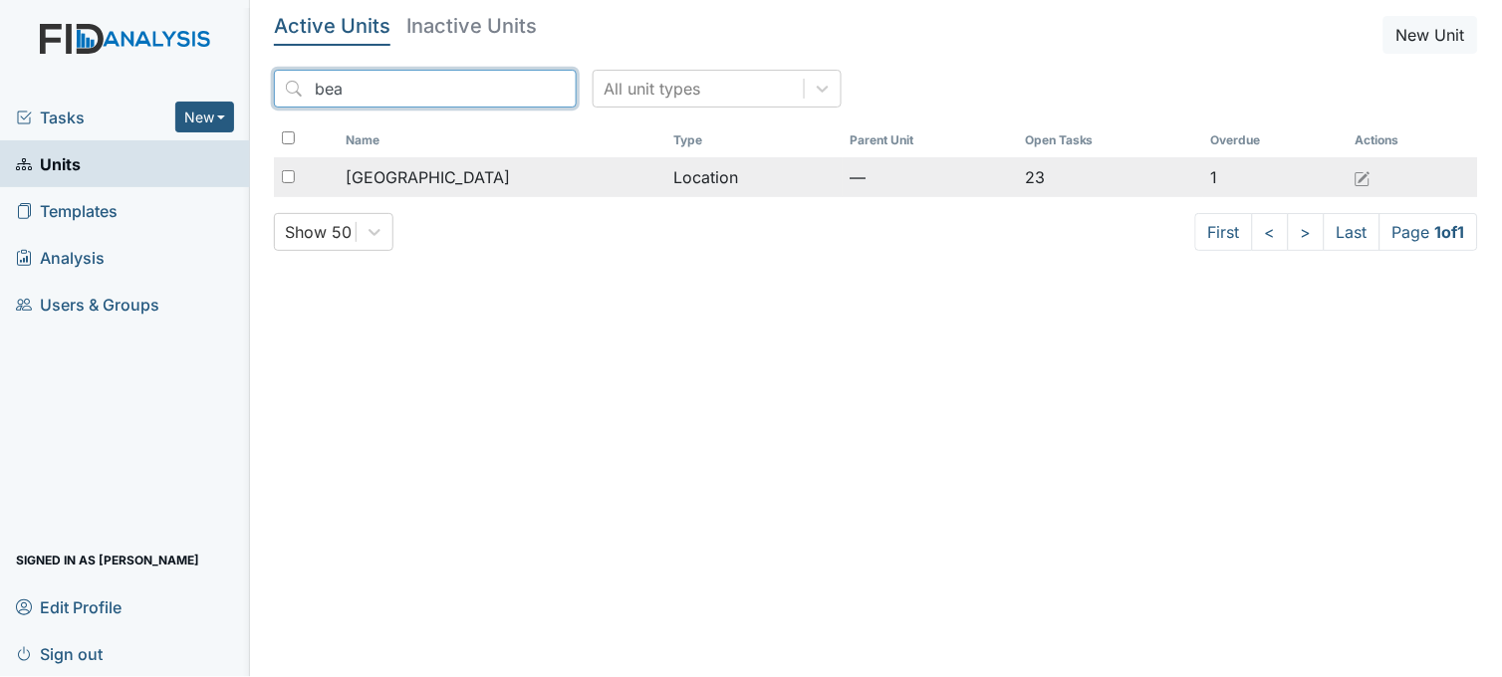
type input "bea"
click at [444, 170] on span "[GEOGRAPHIC_DATA]" at bounding box center [428, 177] width 164 height 24
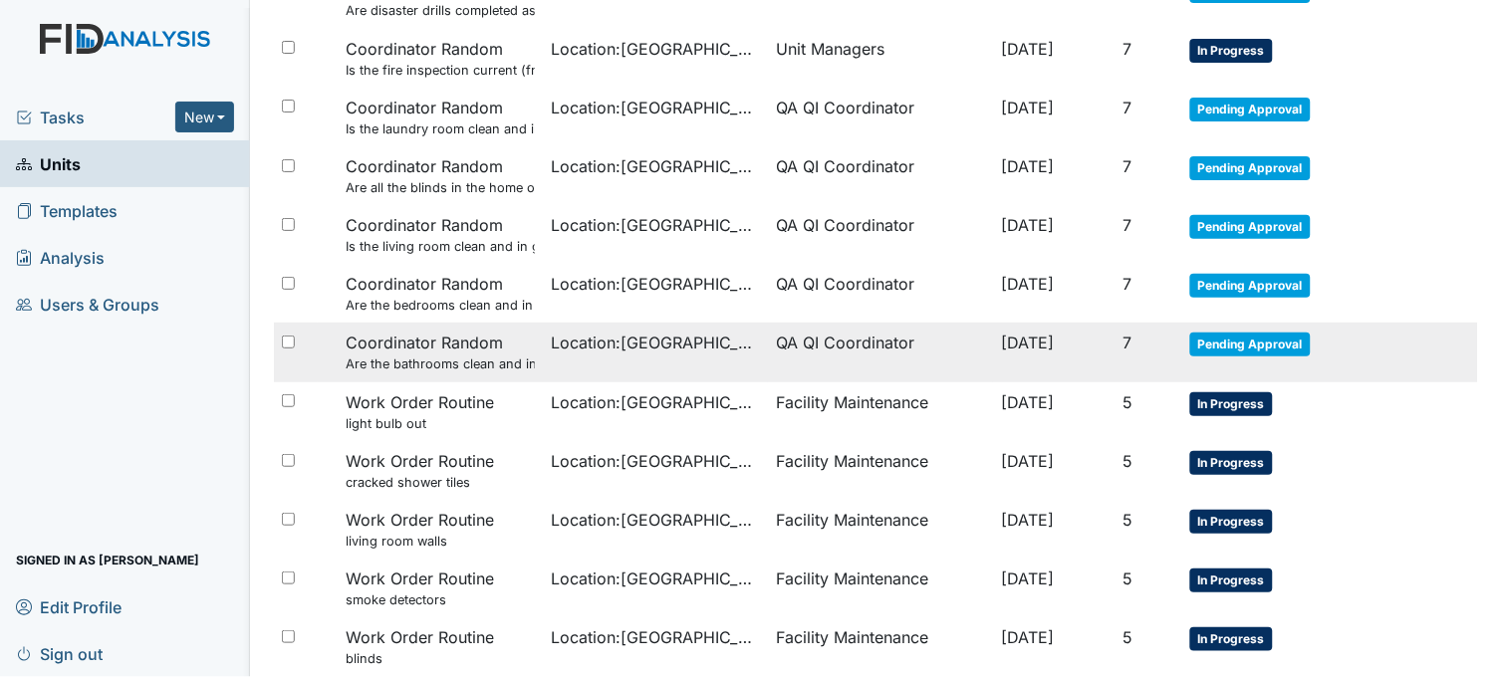
scroll to position [996, 0]
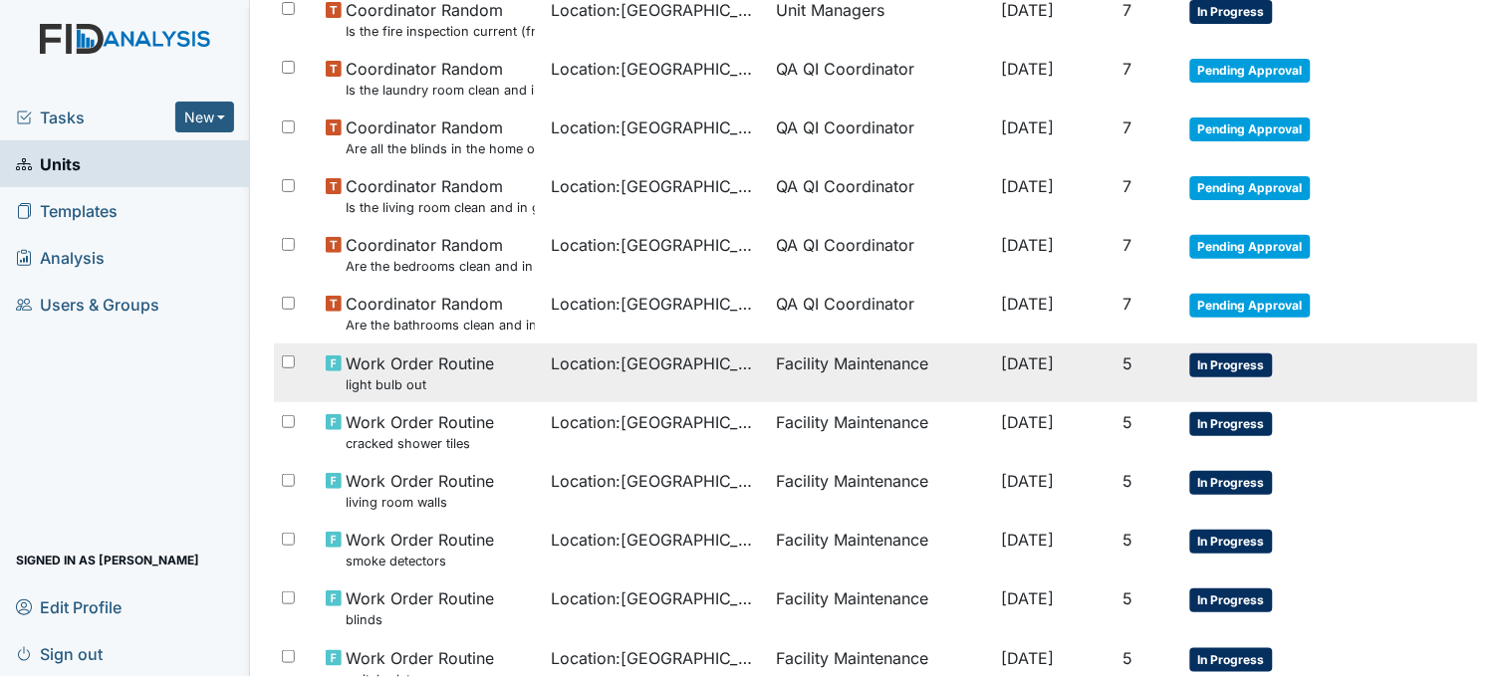
click at [564, 382] on td "Location : Beaufort Heights" at bounding box center [655, 373] width 225 height 59
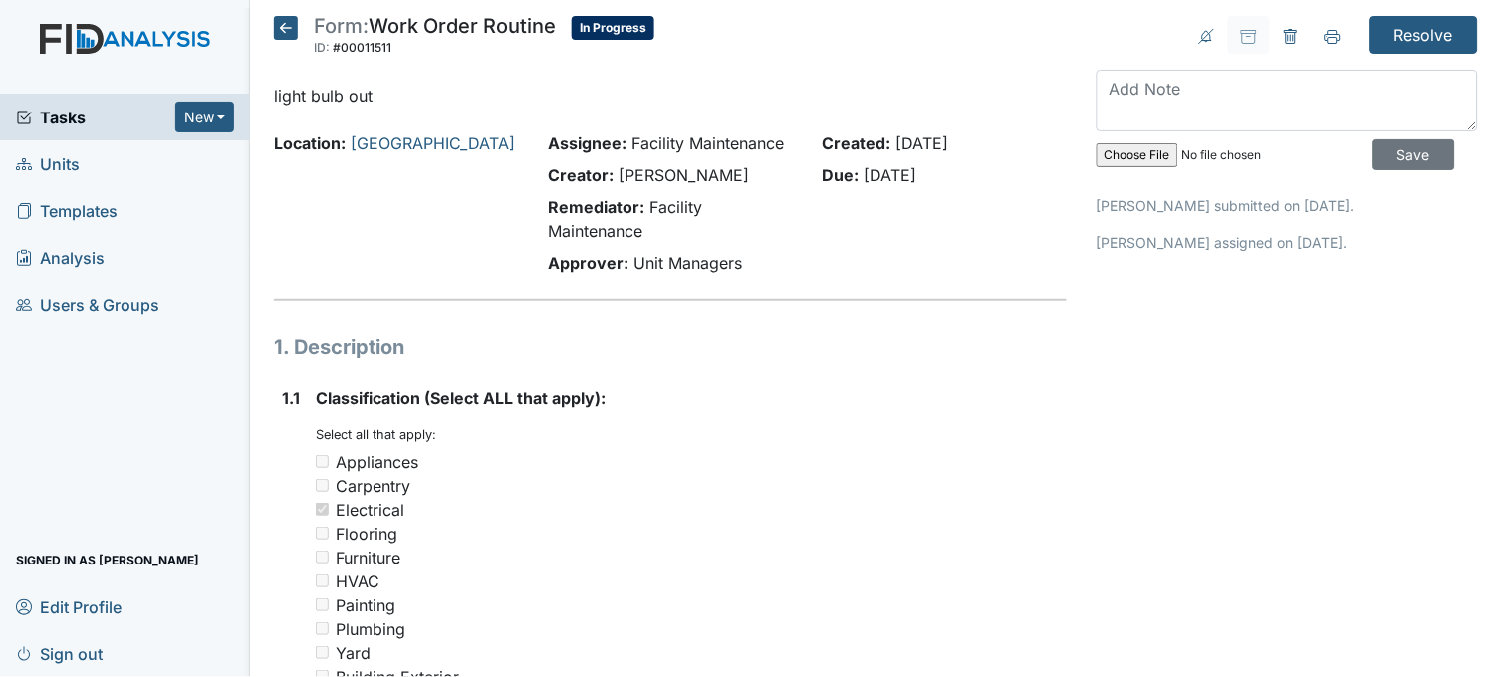
click at [276, 33] on icon at bounding box center [286, 28] width 24 height 24
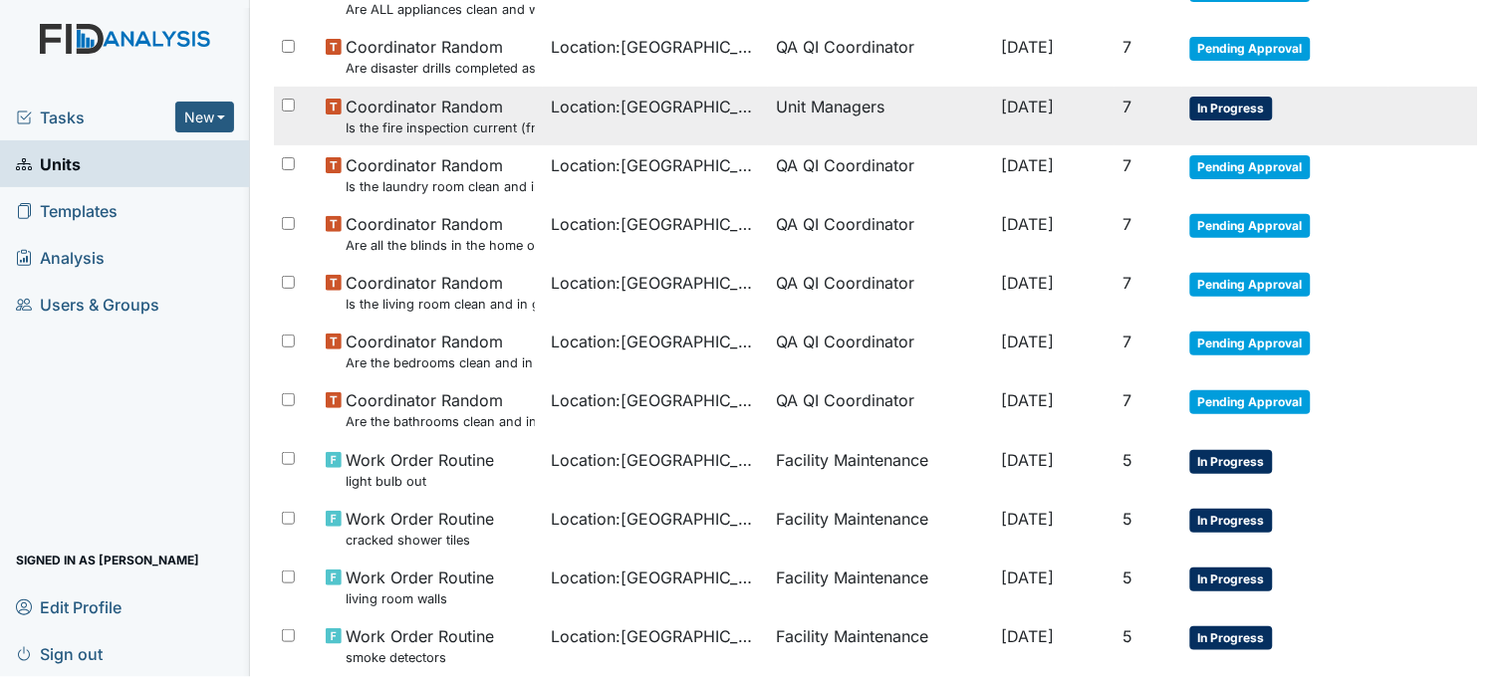
scroll to position [1107, 0]
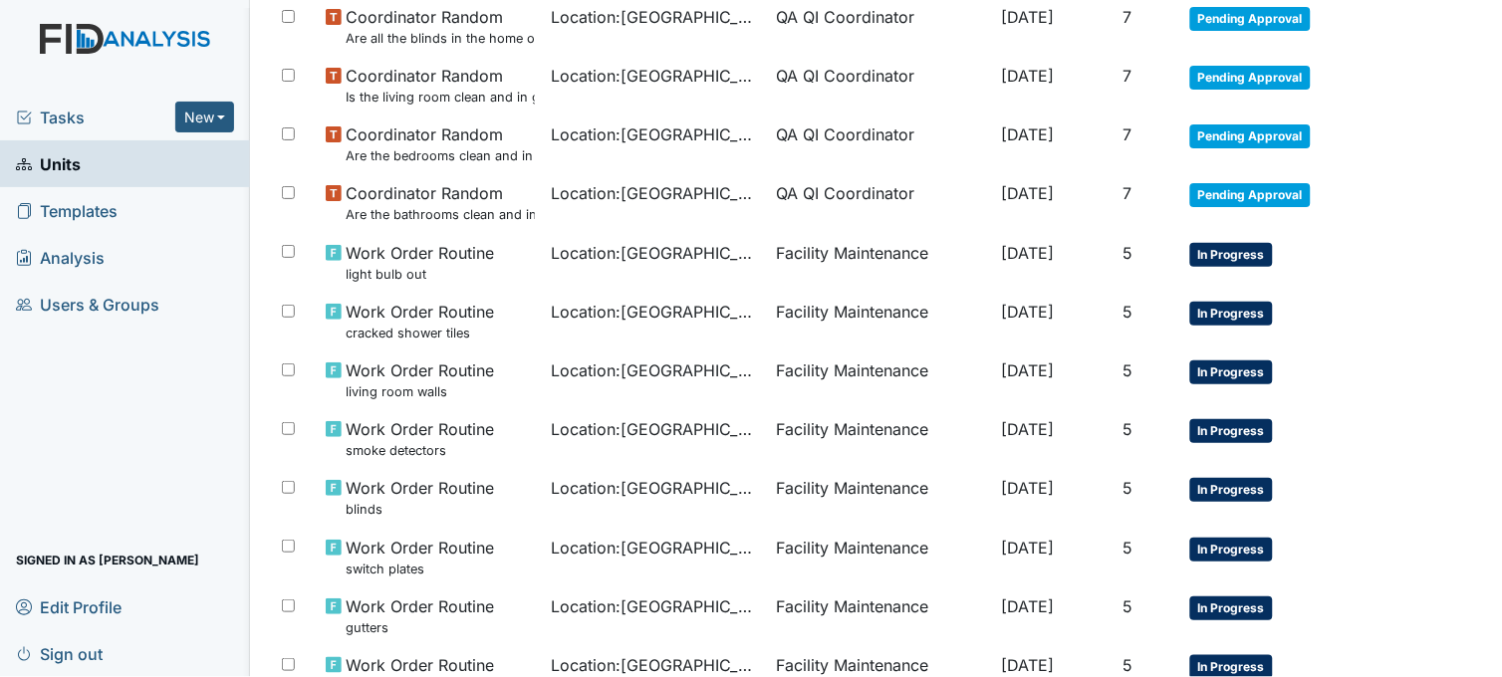
click at [94, 102] on div "Tasks New Form Inspection Document Bundle" at bounding box center [125, 117] width 250 height 47
click at [76, 121] on span "Tasks" at bounding box center [95, 118] width 159 height 24
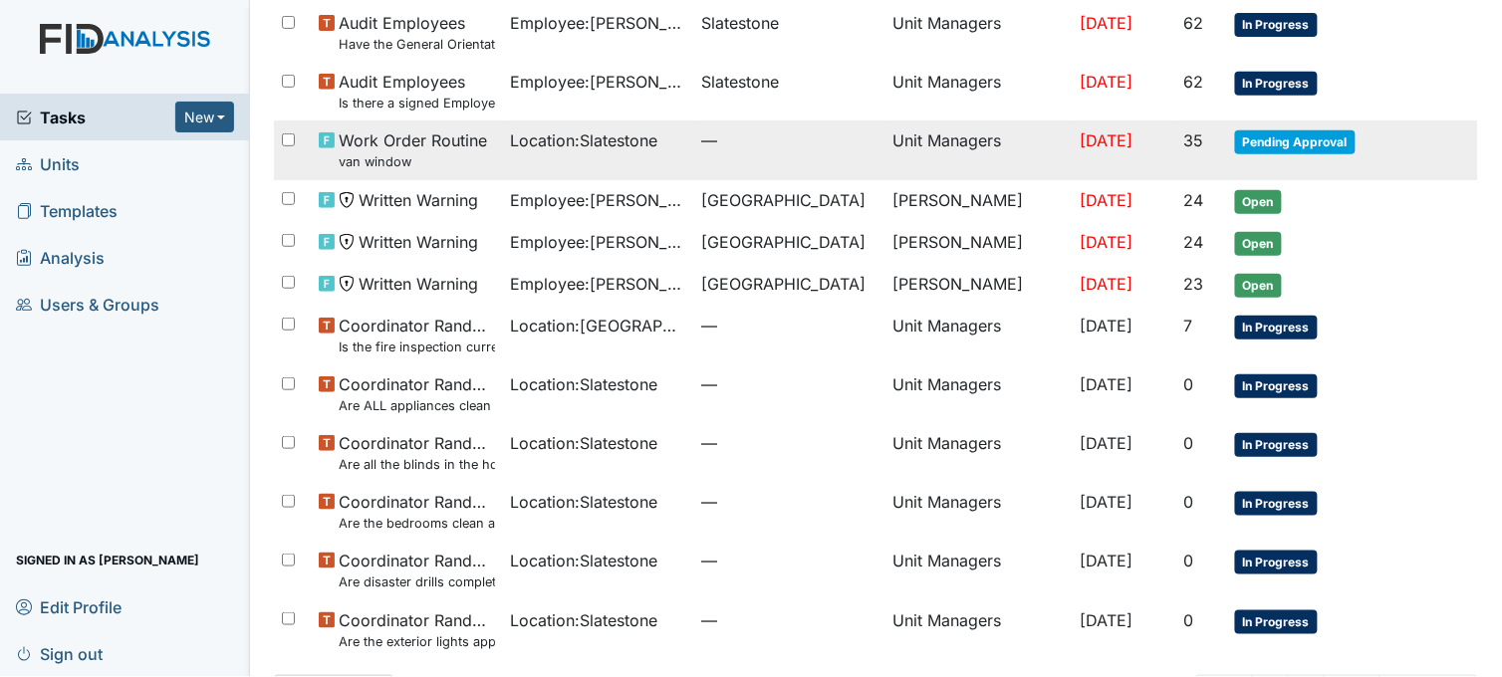
scroll to position [233, 0]
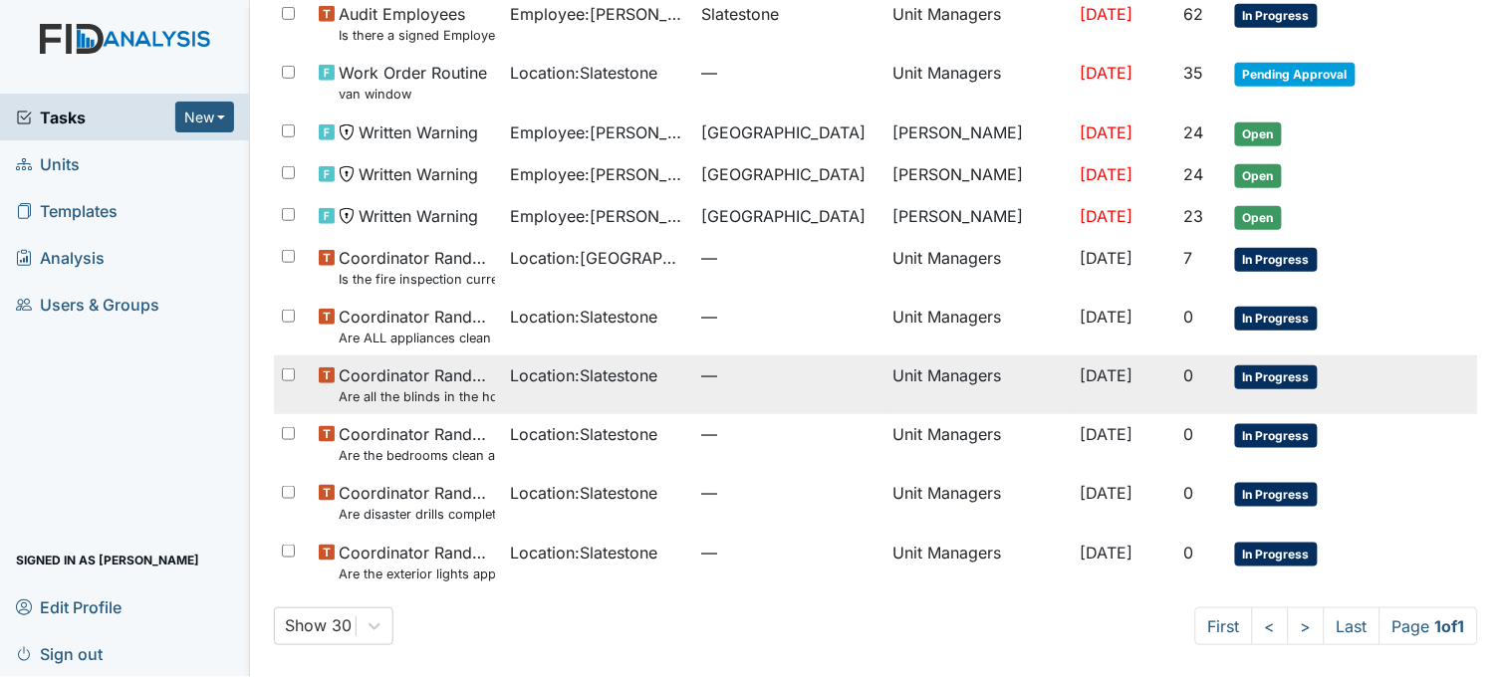
click at [602, 375] on span "Location : Slatestone" at bounding box center [584, 376] width 147 height 24
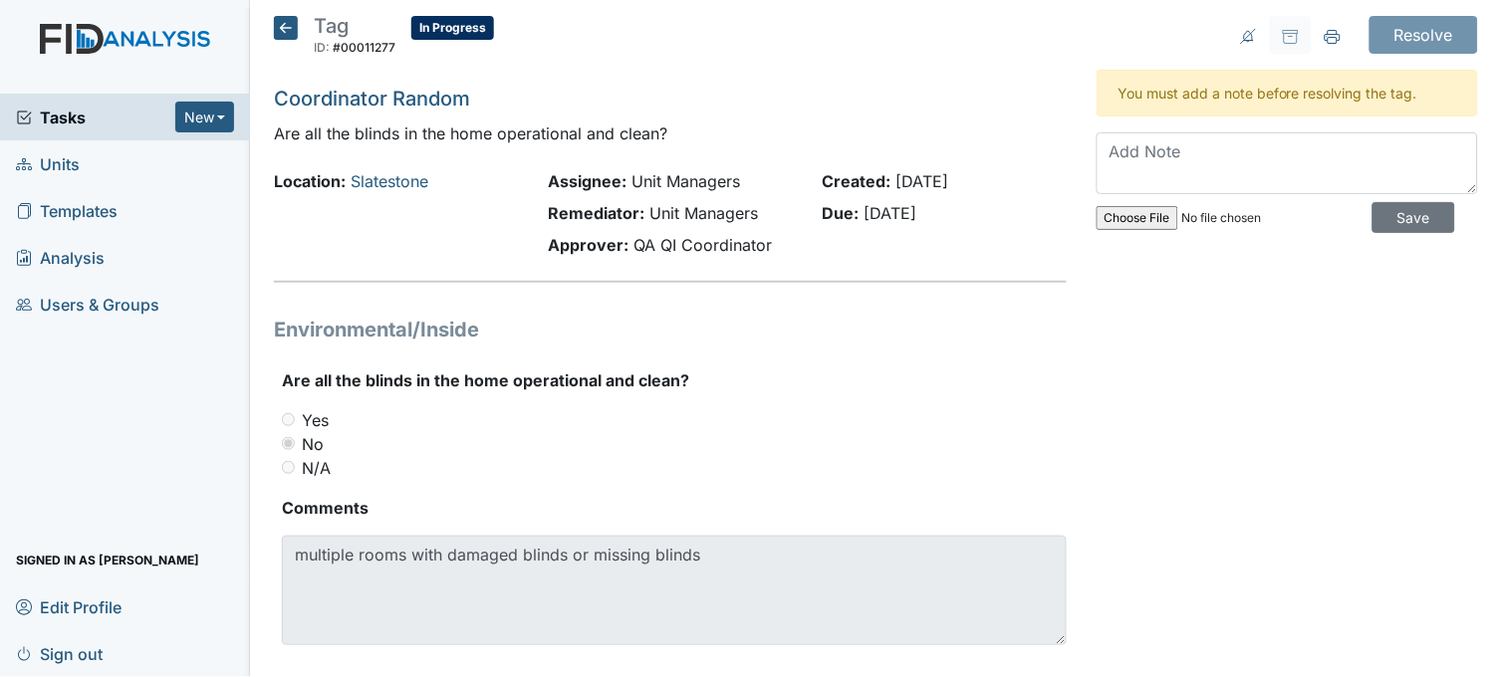
click at [281, 27] on icon at bounding box center [286, 28] width 24 height 24
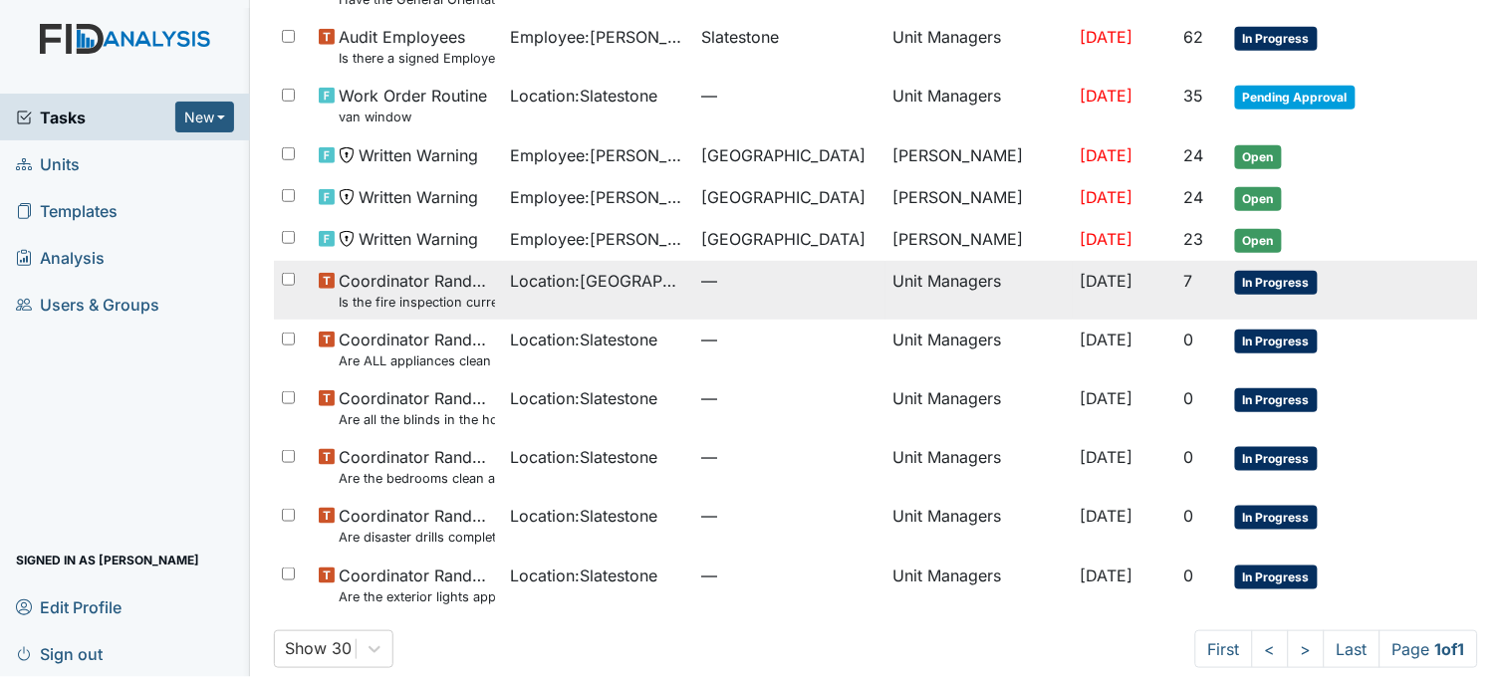
scroll to position [233, 0]
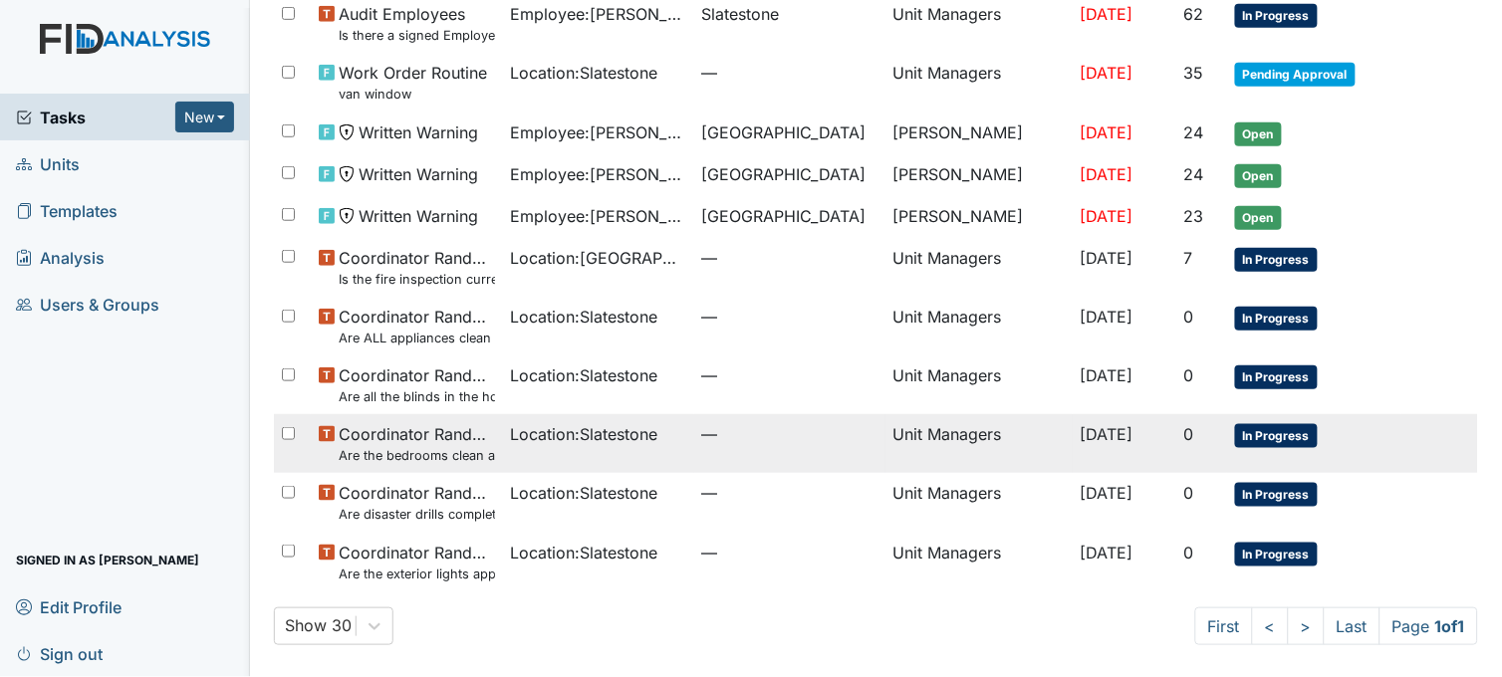
click at [592, 449] on td "Location : Slatestone" at bounding box center [598, 443] width 191 height 59
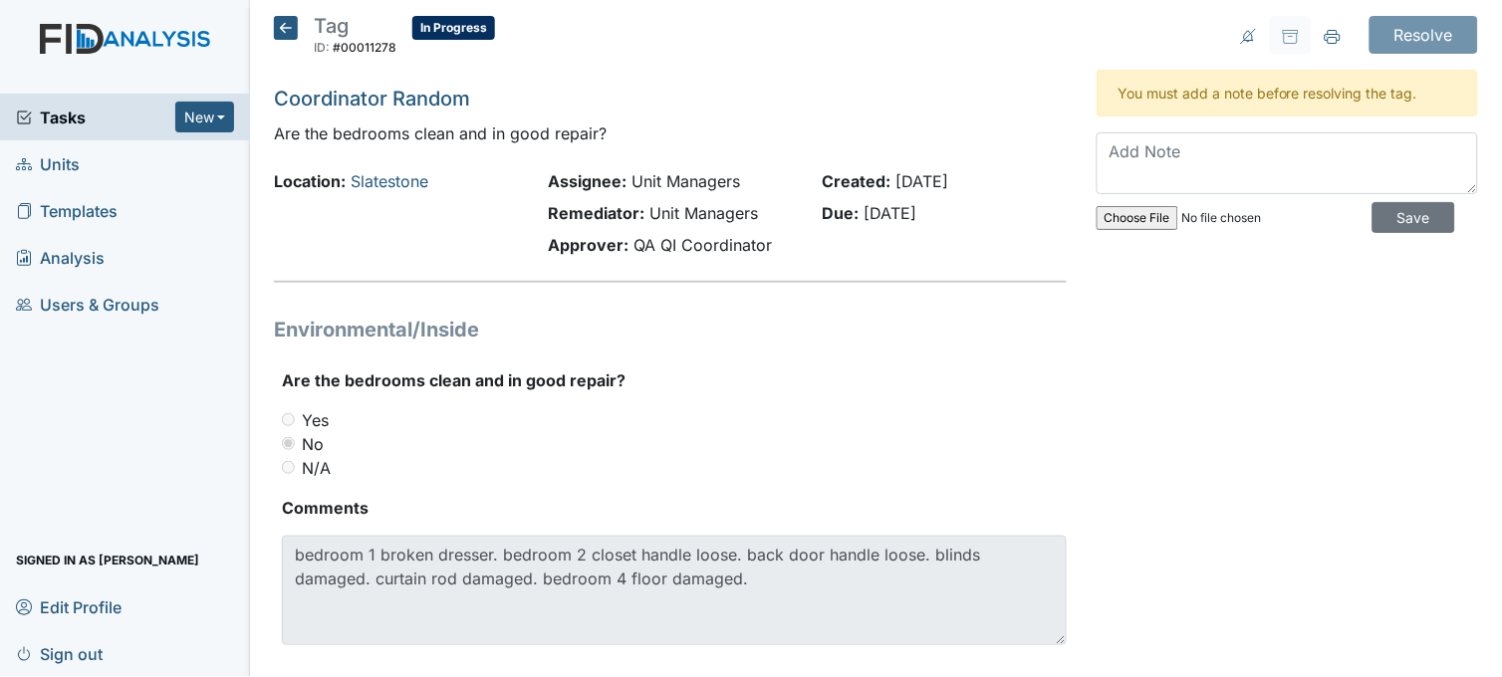
click at [289, 22] on icon at bounding box center [286, 28] width 24 height 24
